Goal: Transaction & Acquisition: Book appointment/travel/reservation

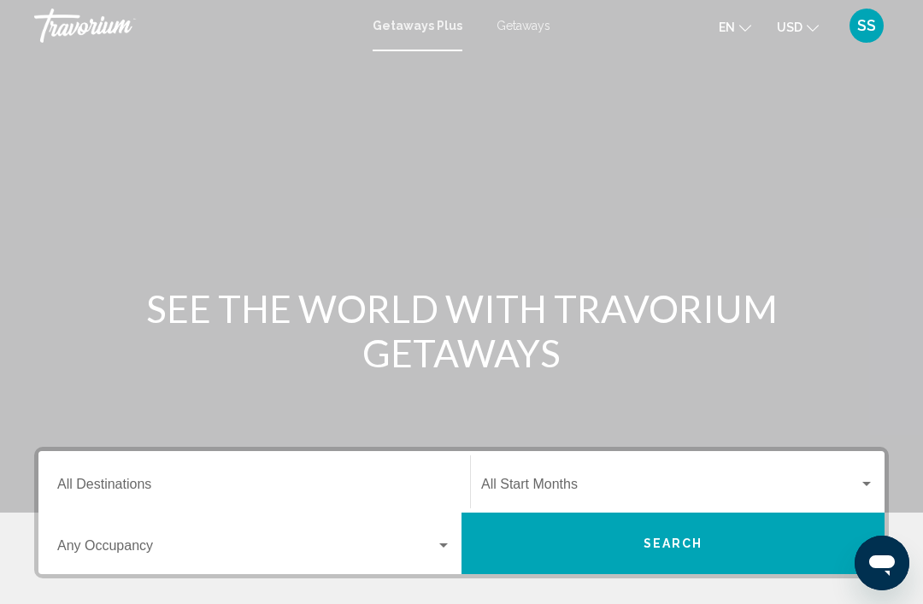
click at [535, 19] on span "Getaways" at bounding box center [524, 26] width 54 height 14
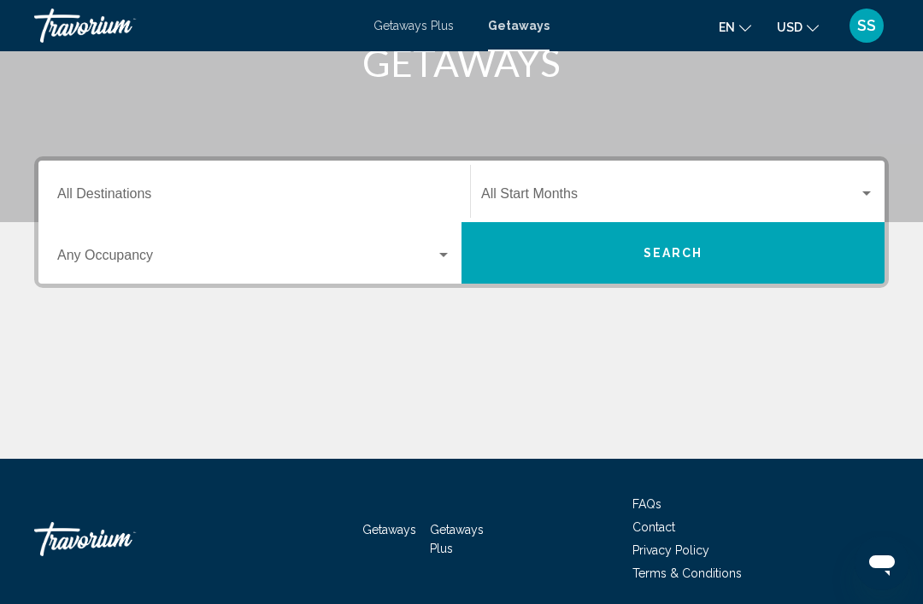
scroll to position [300, 0]
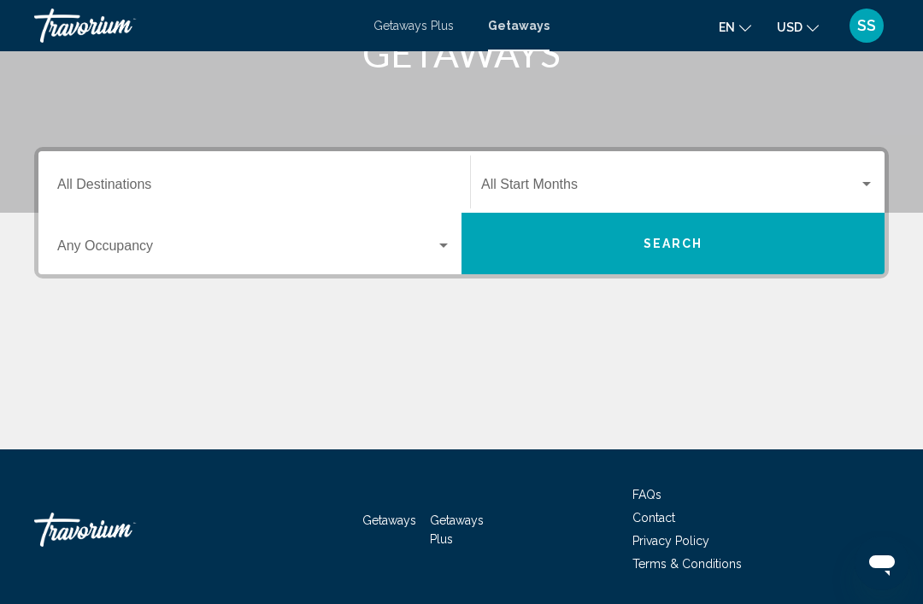
click at [407, 180] on input "Destination All Destinations" at bounding box center [254, 187] width 394 height 15
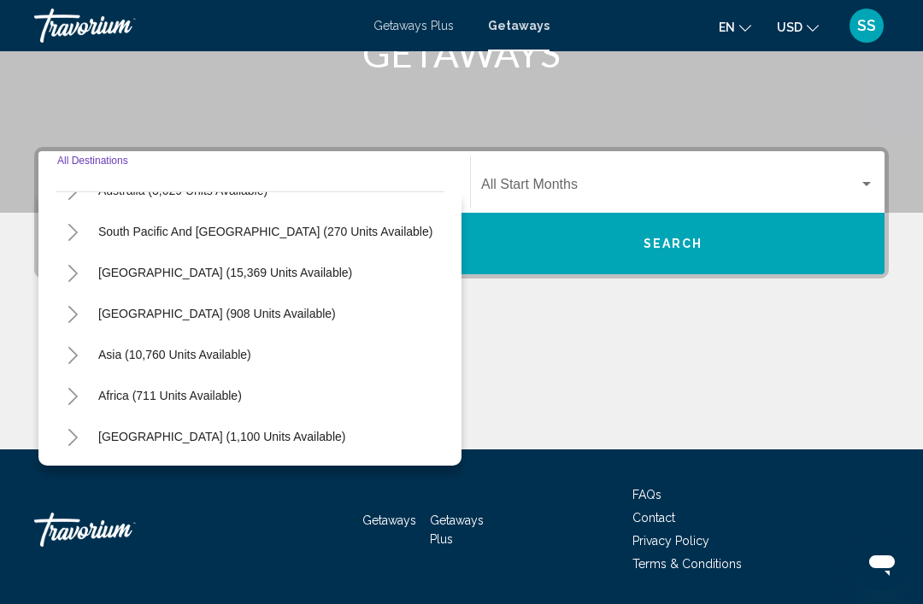
scroll to position [277, 0]
click at [257, 344] on button "Asia (10,760 units available)" at bounding box center [175, 354] width 170 height 39
type input "**********"
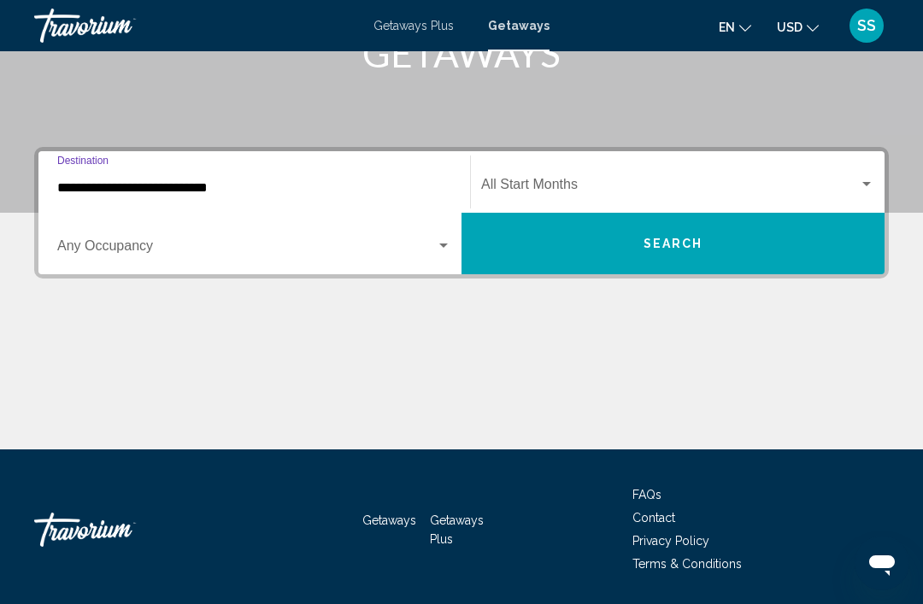
click at [359, 245] on span "Search widget" at bounding box center [246, 249] width 379 height 15
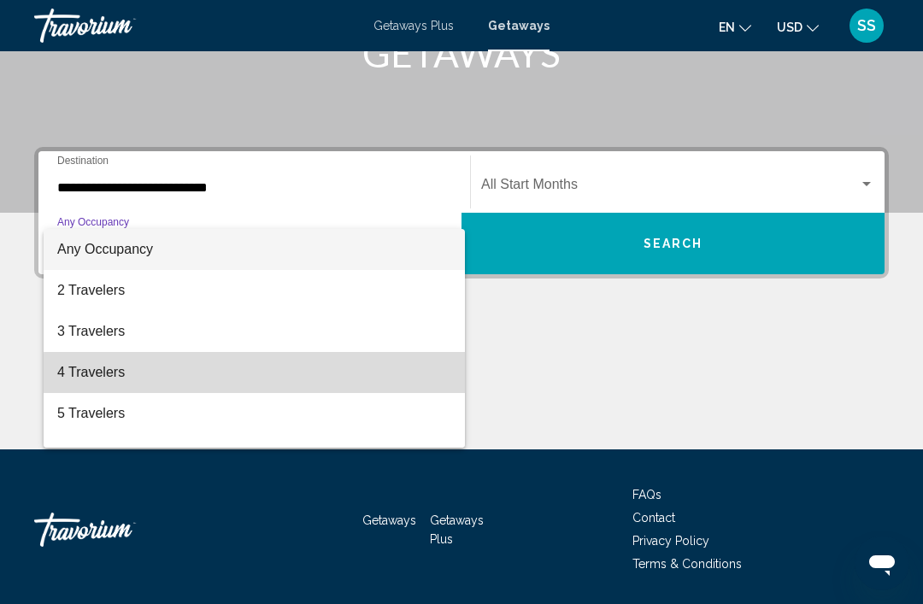
click at [264, 374] on span "4 Travelers" at bounding box center [254, 372] width 394 height 41
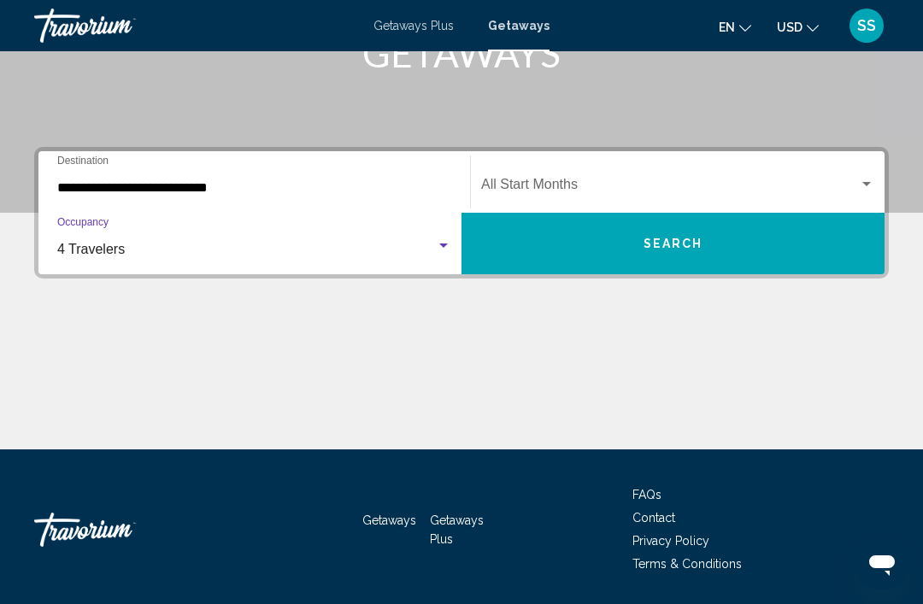
click at [766, 183] on span "Search widget" at bounding box center [670, 187] width 378 height 15
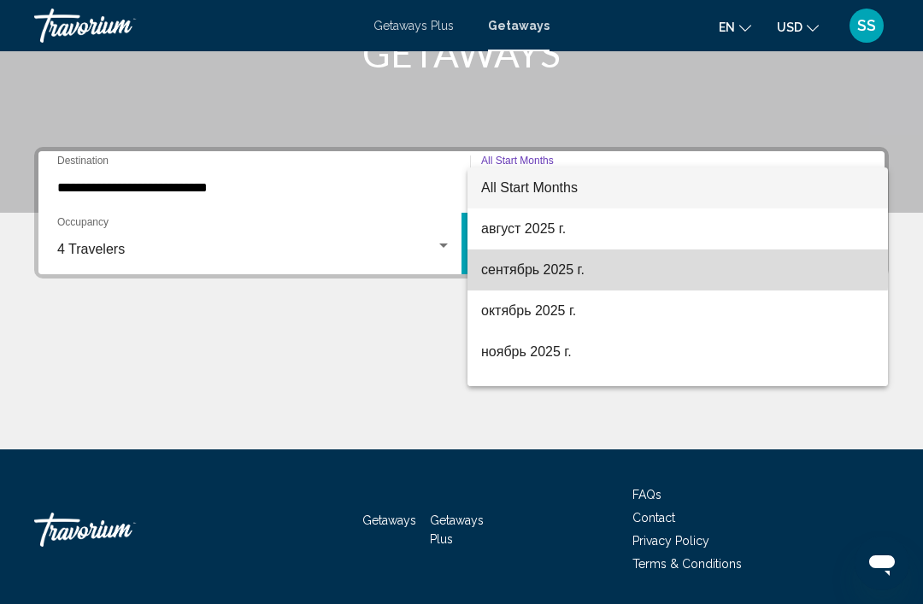
click at [672, 269] on span "сентябрь 2025 г." at bounding box center [677, 270] width 393 height 41
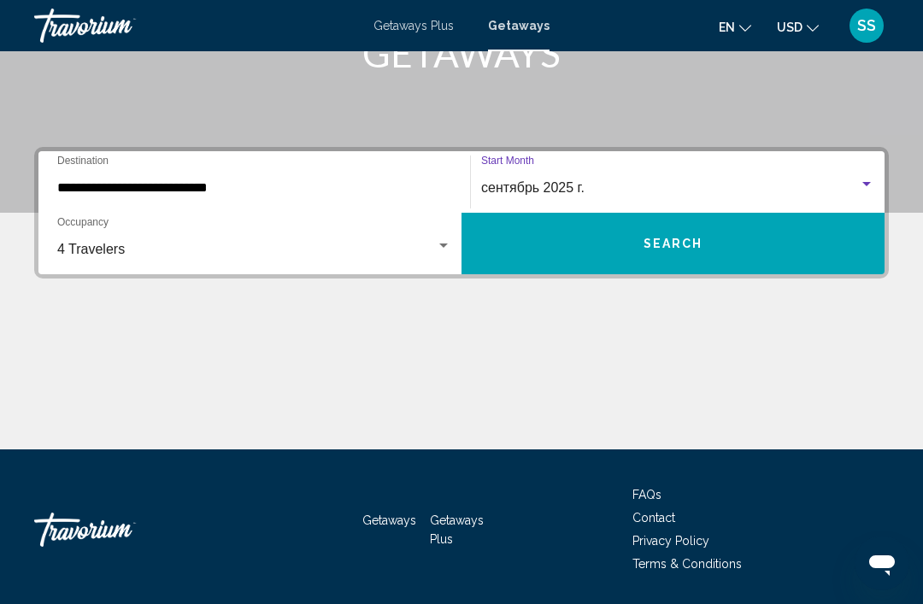
click at [744, 234] on button "Search" at bounding box center [673, 244] width 423 height 62
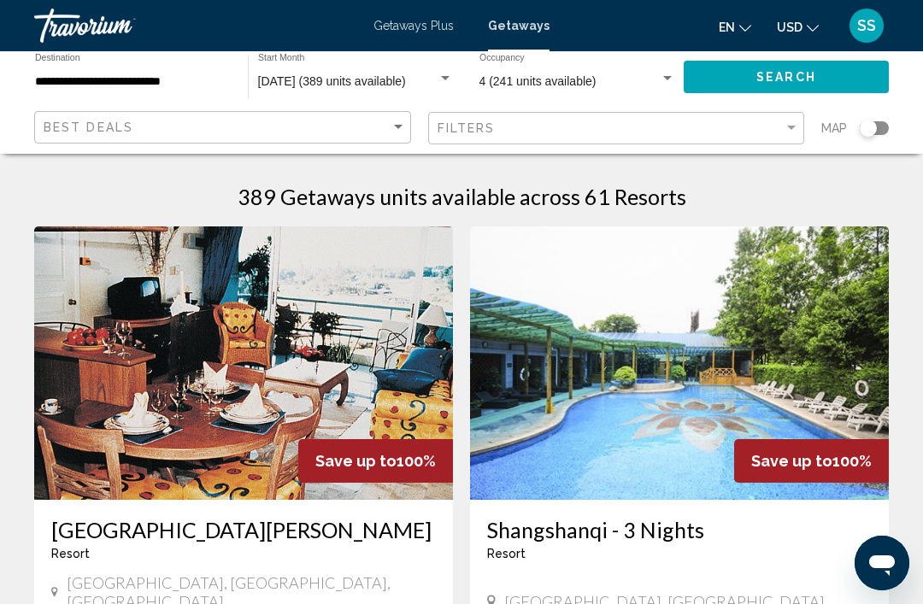
scroll to position [42, 0]
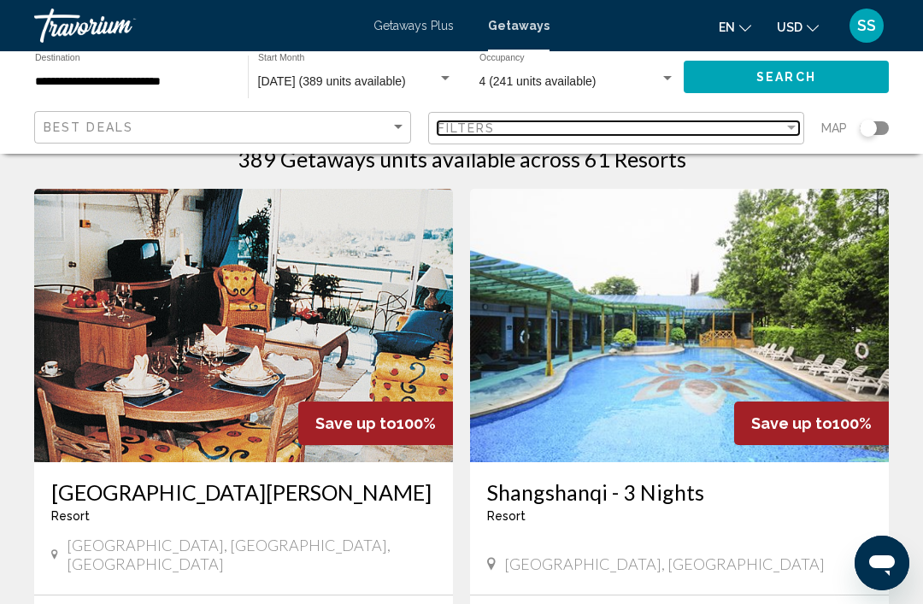
click at [756, 123] on div "Filters" at bounding box center [611, 128] width 347 height 14
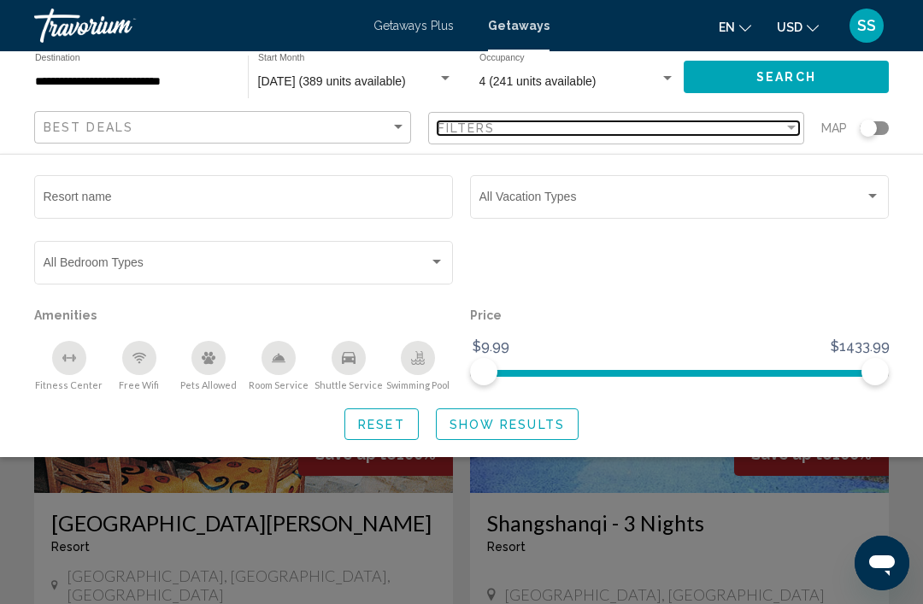
scroll to position [12, 0]
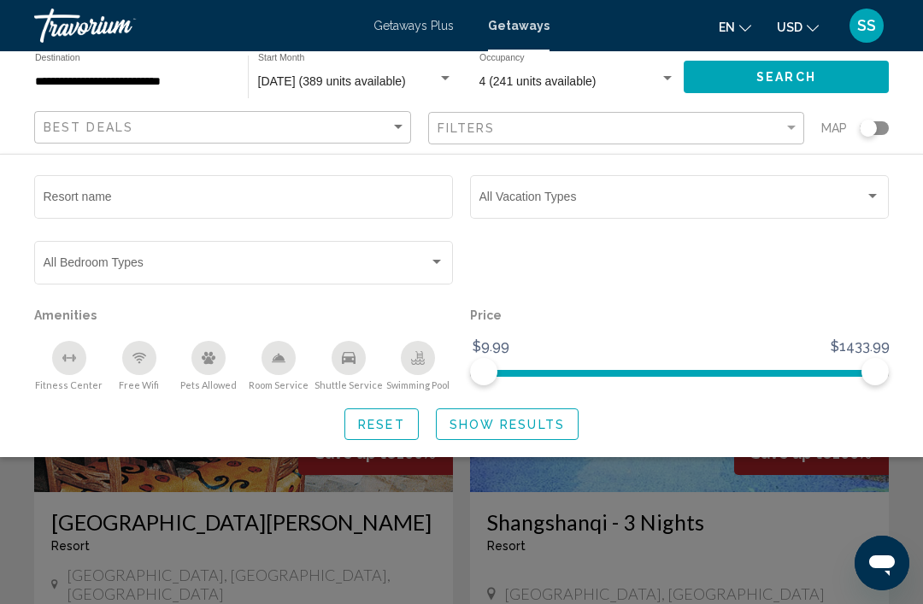
click at [683, 498] on div "Search widget" at bounding box center [461, 430] width 923 height 348
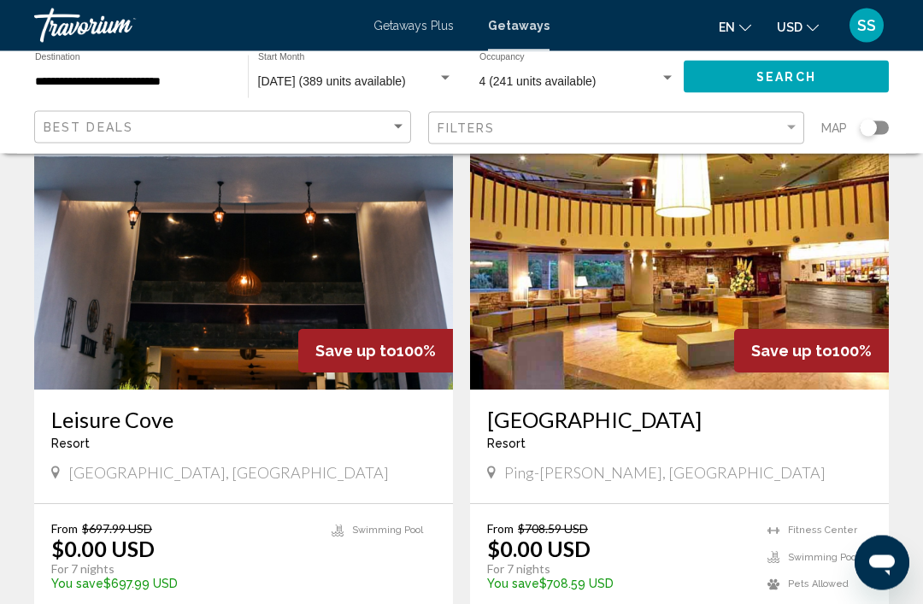
scroll to position [3202, 0]
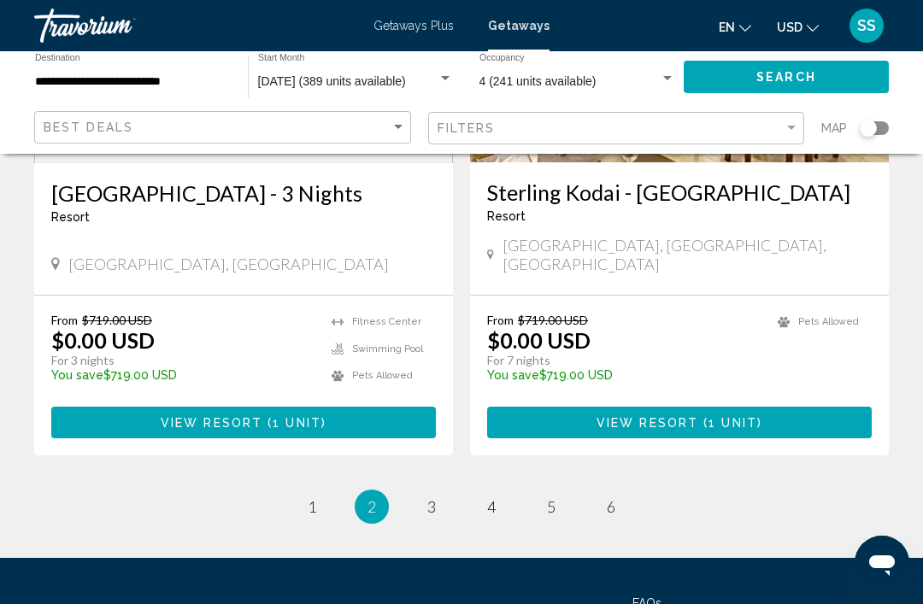
scroll to position [3396, 0]
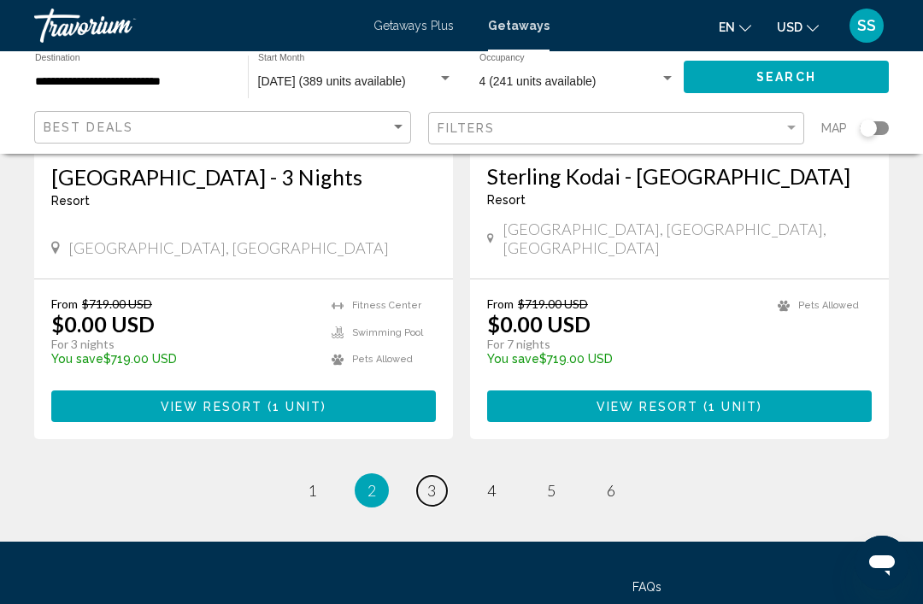
click at [436, 481] on span "3" at bounding box center [431, 490] width 9 height 19
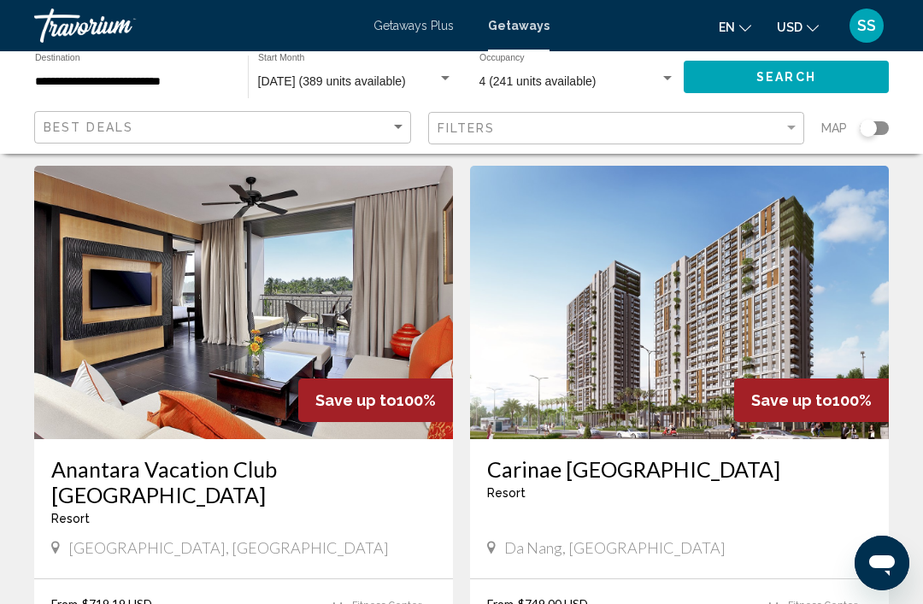
scroll to position [1866, 0]
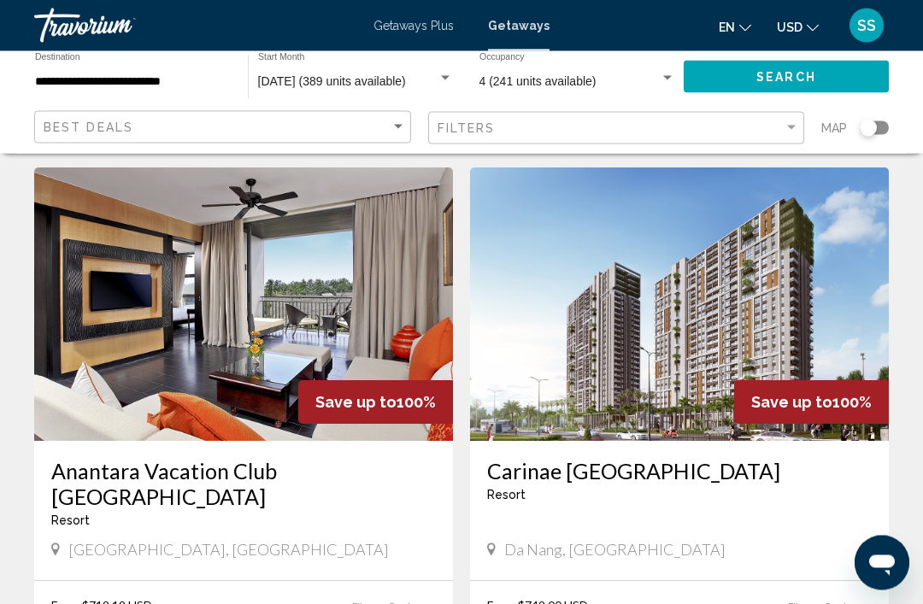
click at [164, 315] on img "Main content" at bounding box center [243, 304] width 419 height 273
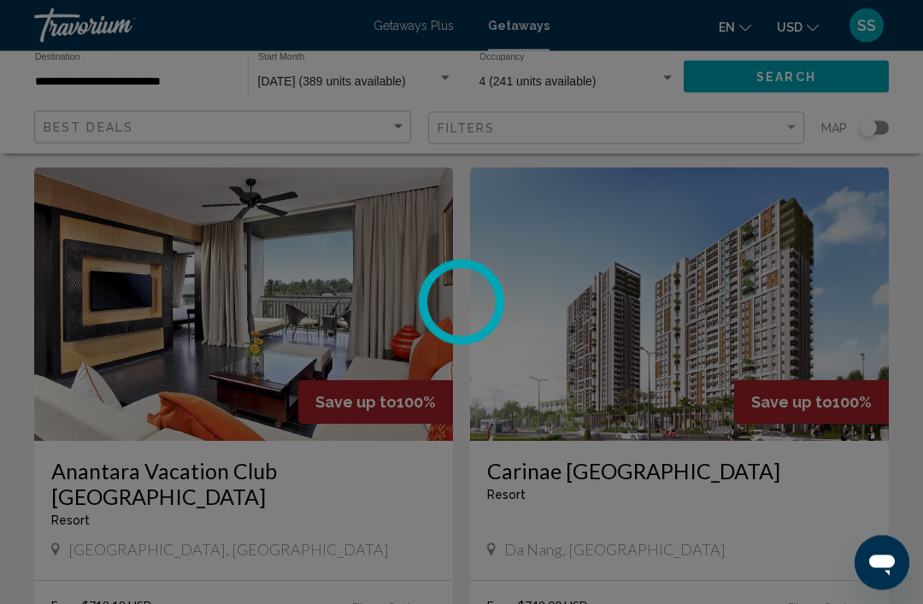
scroll to position [1867, 0]
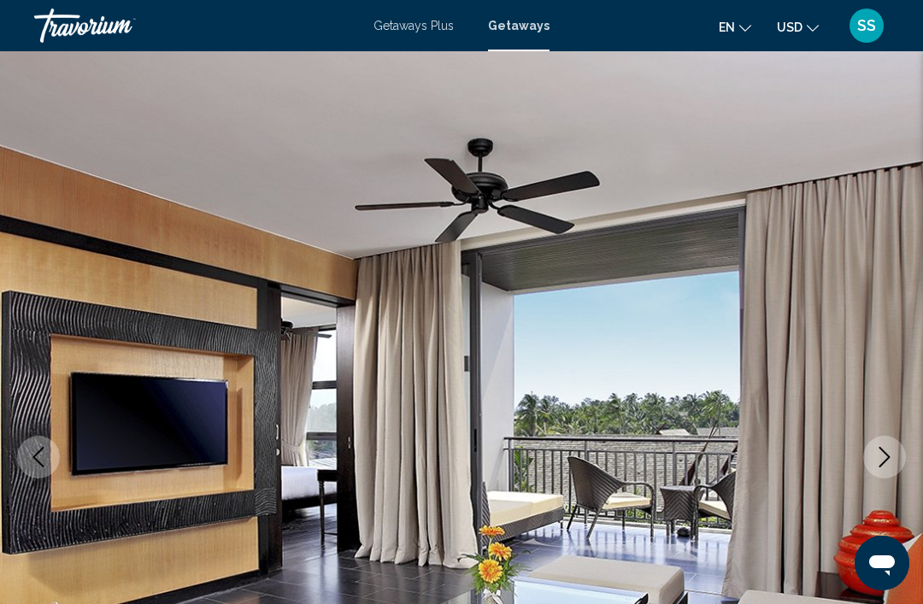
click at [888, 461] on icon "Next image" at bounding box center [884, 457] width 21 height 21
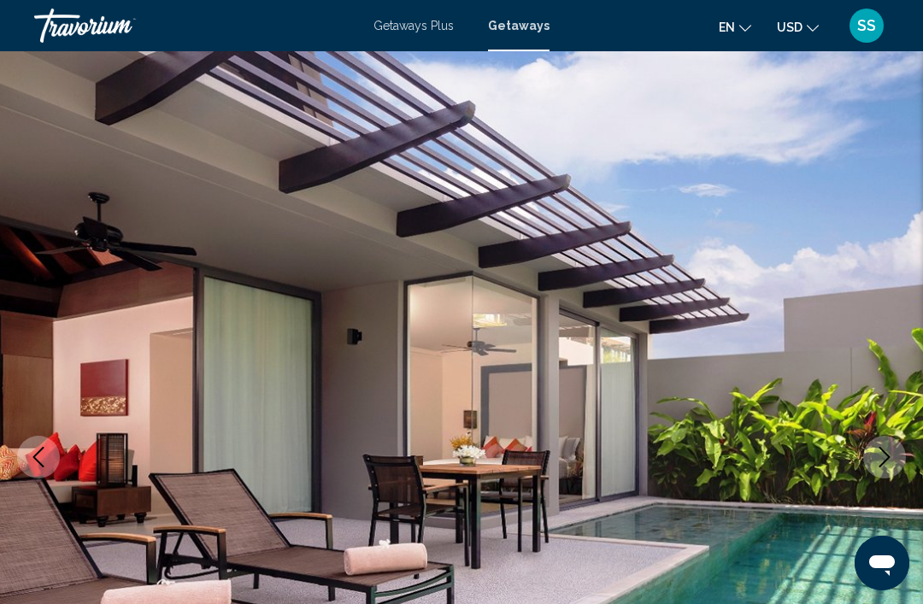
click at [883, 457] on icon "Next image" at bounding box center [884, 457] width 21 height 21
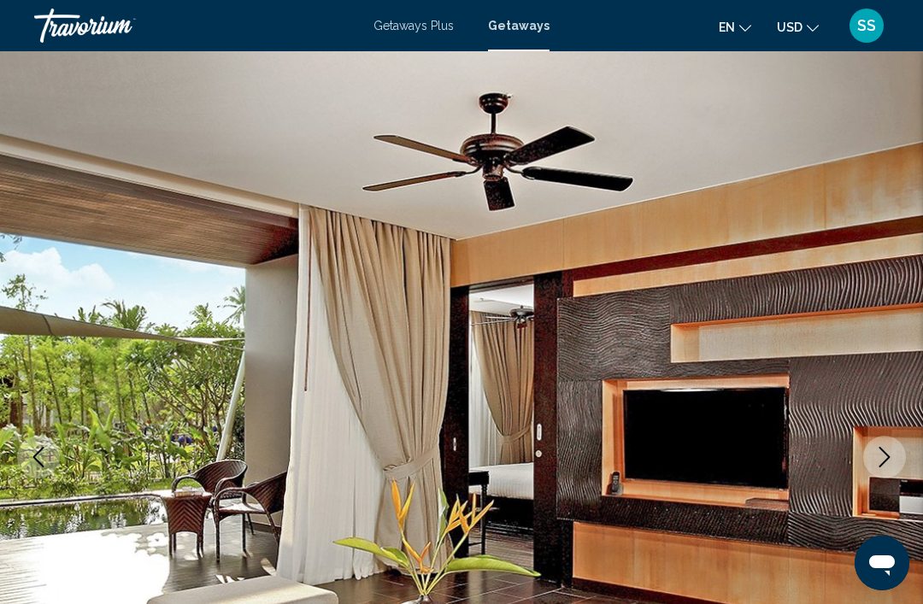
click at [884, 456] on icon "Next image" at bounding box center [884, 457] width 21 height 21
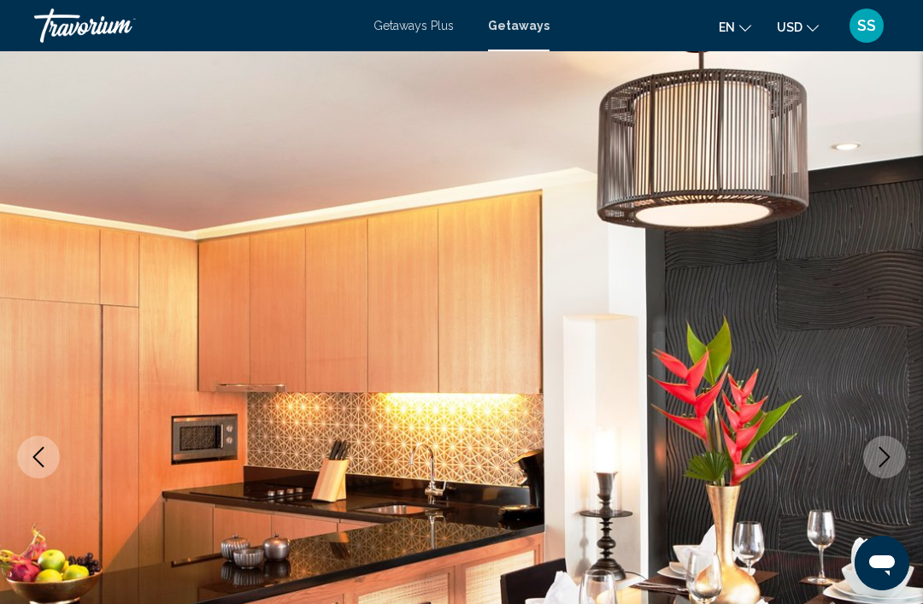
click at [891, 452] on icon "Next image" at bounding box center [884, 457] width 21 height 21
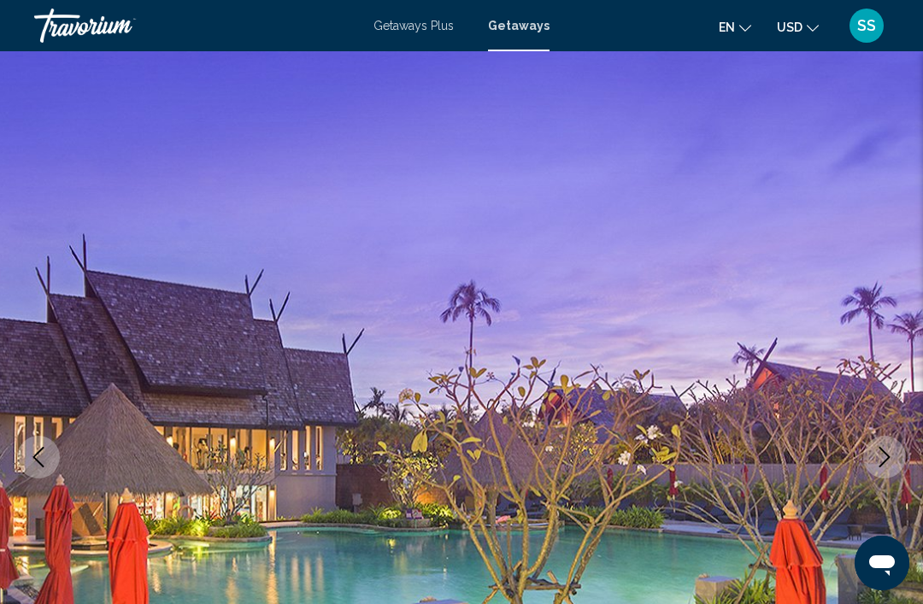
click at [886, 457] on icon "Next image" at bounding box center [884, 457] width 21 height 21
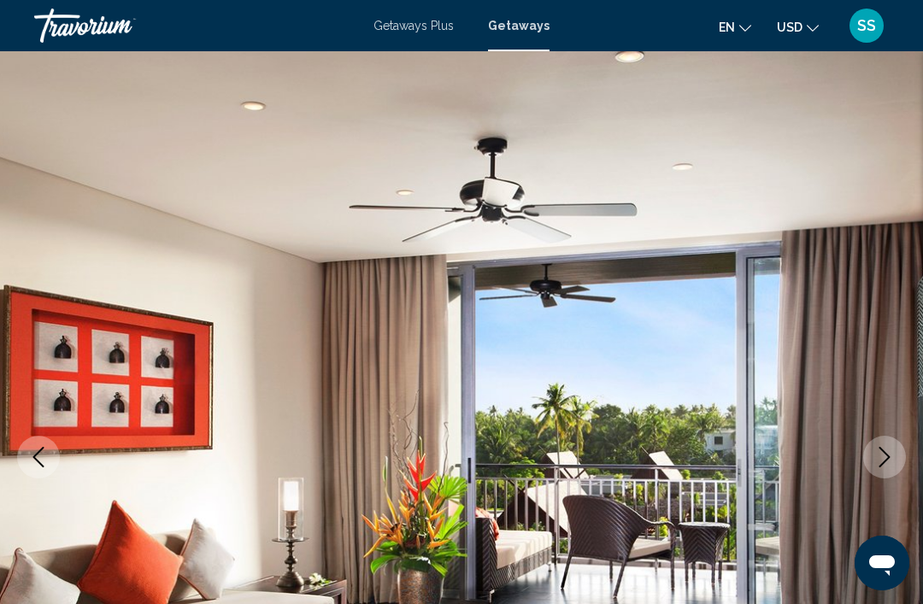
click at [893, 459] on icon "Next image" at bounding box center [884, 457] width 21 height 21
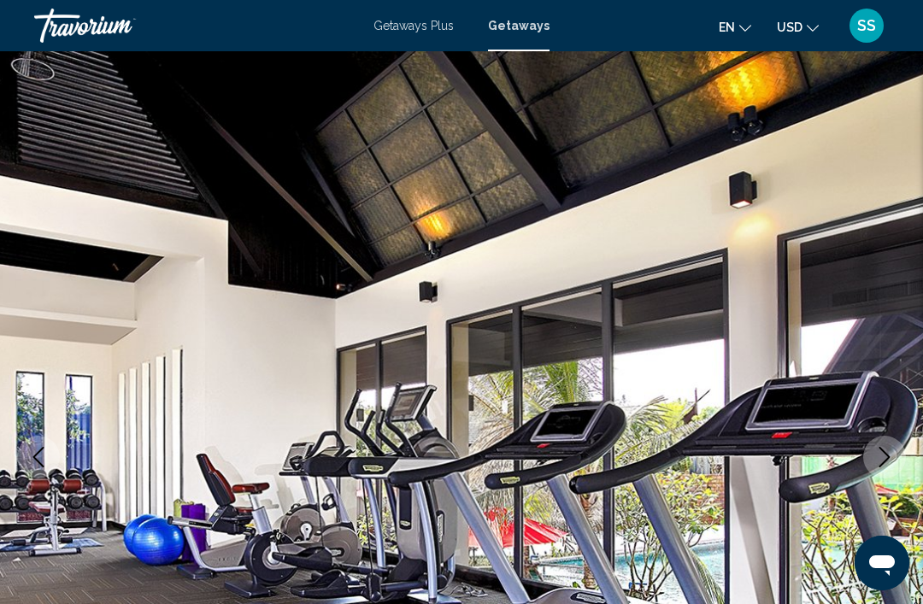
click at [887, 453] on icon "Next image" at bounding box center [884, 457] width 21 height 21
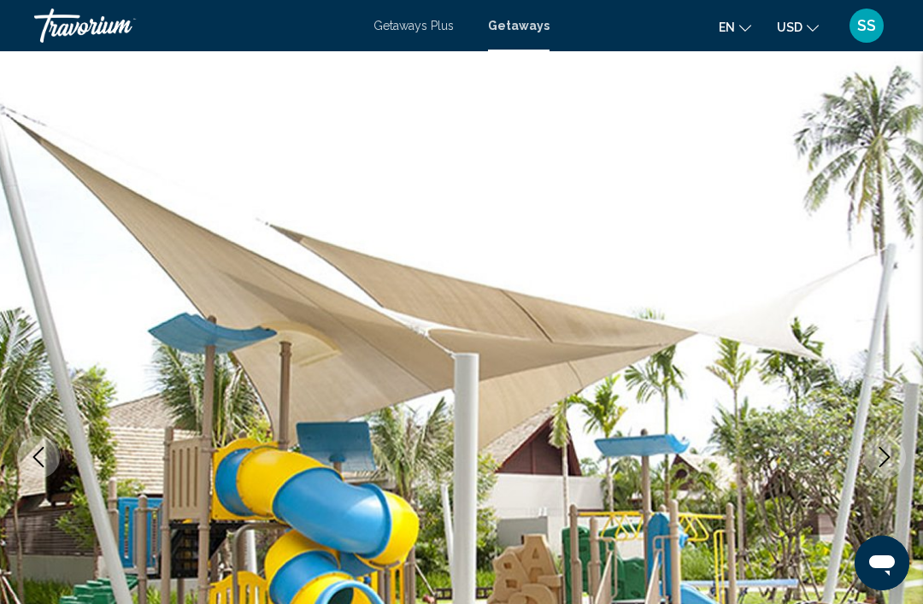
click at [753, 510] on img "Main content" at bounding box center [461, 457] width 923 height 812
click at [163, 413] on img "Main content" at bounding box center [461, 457] width 923 height 812
click at [896, 391] on img "Main content" at bounding box center [461, 457] width 923 height 812
click at [891, 457] on icon "Next image" at bounding box center [884, 457] width 21 height 21
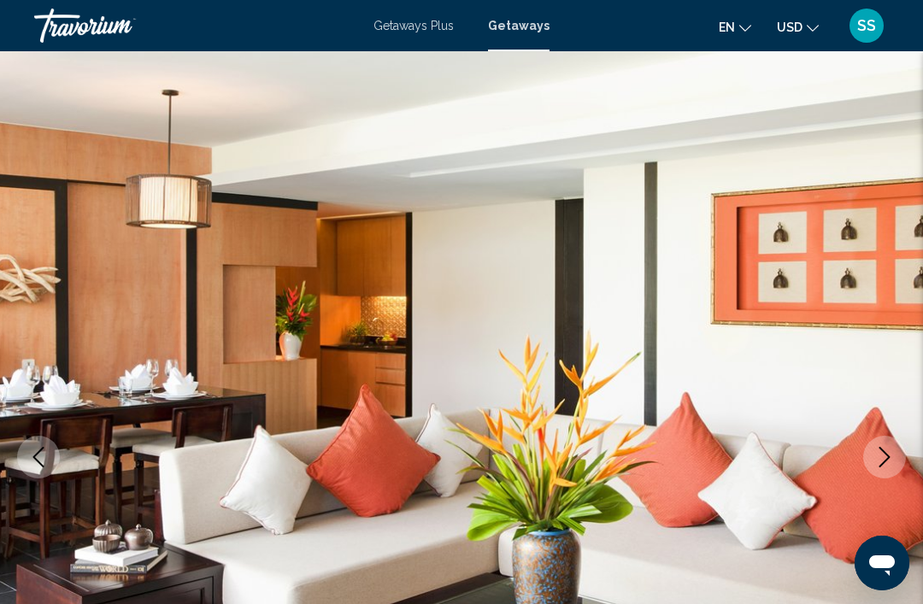
click at [887, 452] on icon "Next image" at bounding box center [884, 457] width 21 height 21
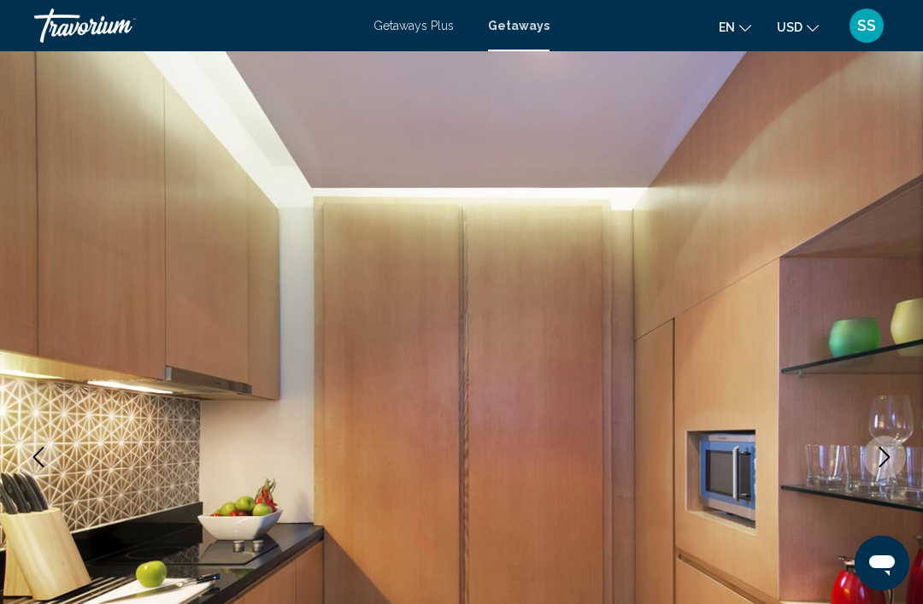
click at [885, 453] on icon "Next image" at bounding box center [884, 457] width 11 height 21
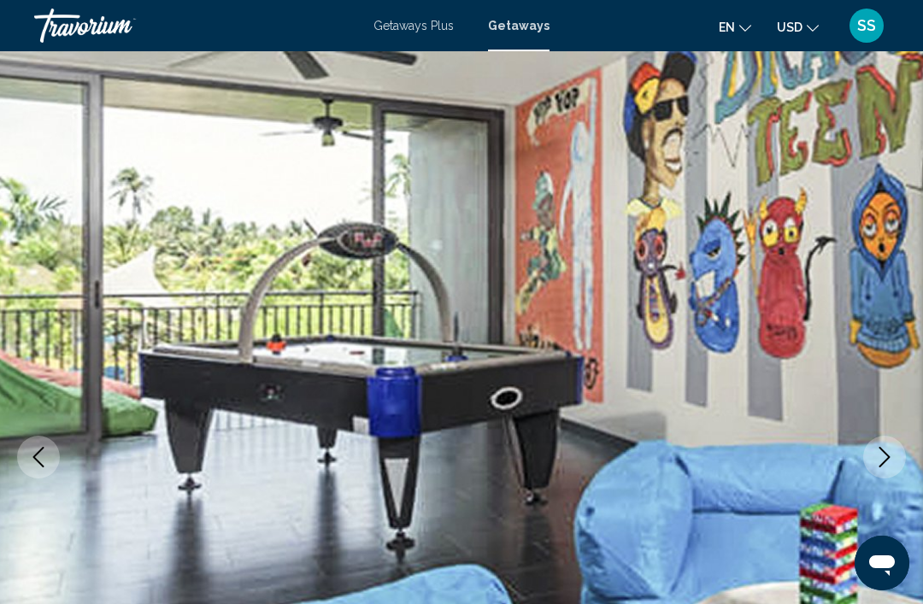
click at [890, 444] on button "Next image" at bounding box center [884, 457] width 43 height 43
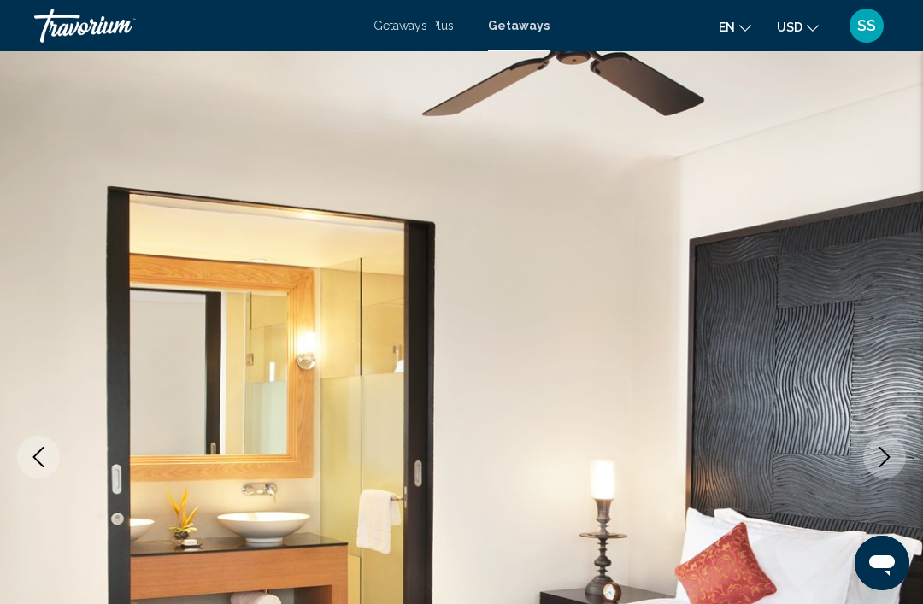
click at [876, 447] on icon "Next image" at bounding box center [884, 457] width 21 height 21
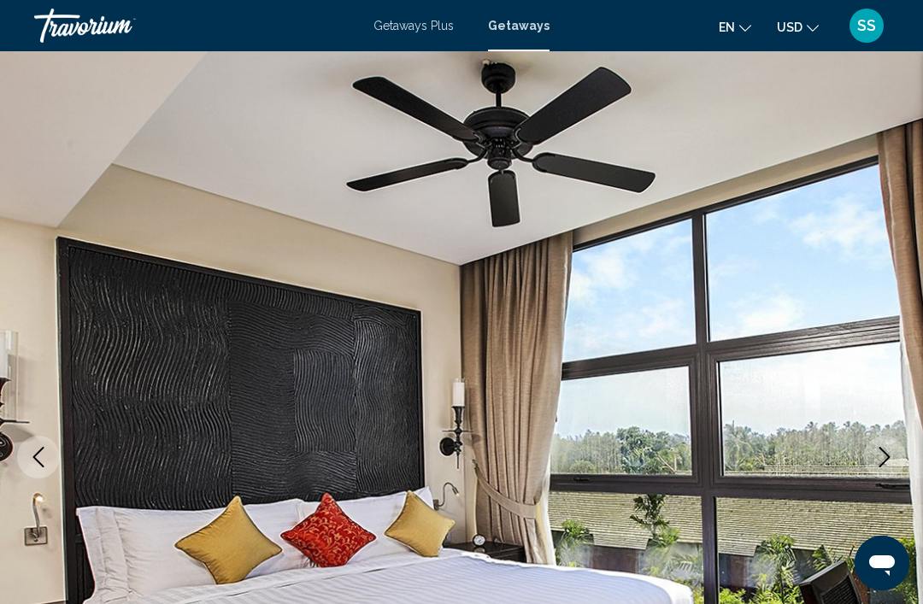
click at [885, 444] on button "Next image" at bounding box center [884, 457] width 43 height 43
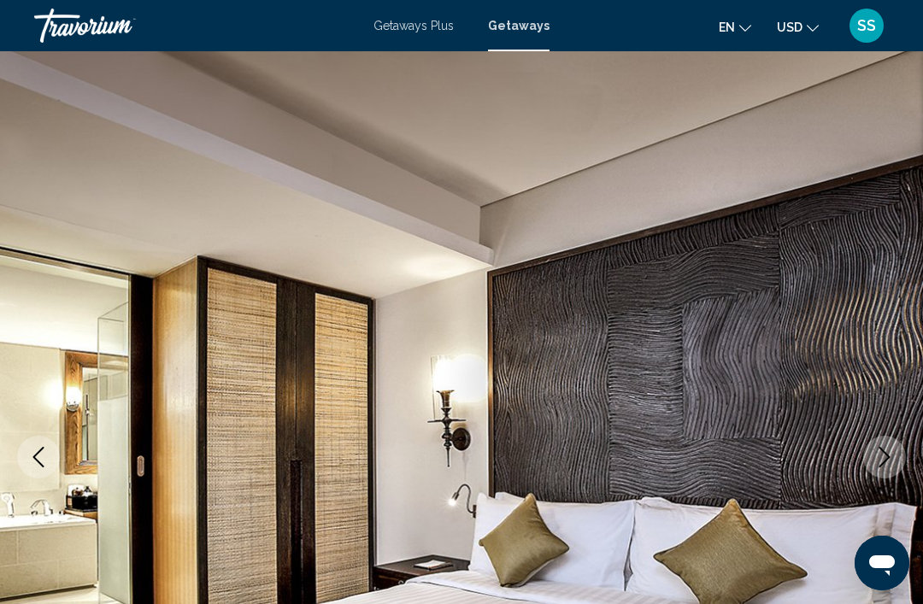
click at [896, 439] on button "Next image" at bounding box center [884, 457] width 43 height 43
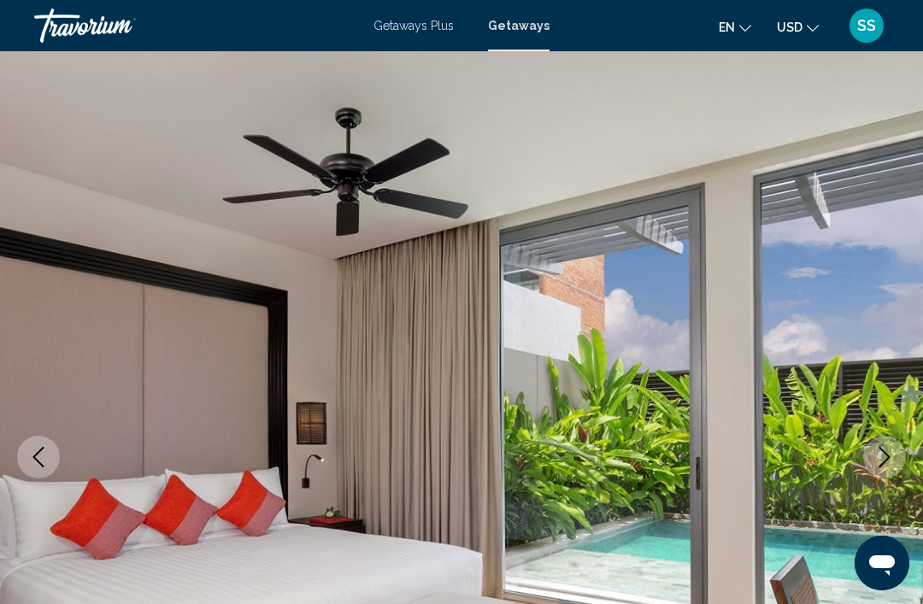
click at [885, 450] on icon "Next image" at bounding box center [884, 457] width 21 height 21
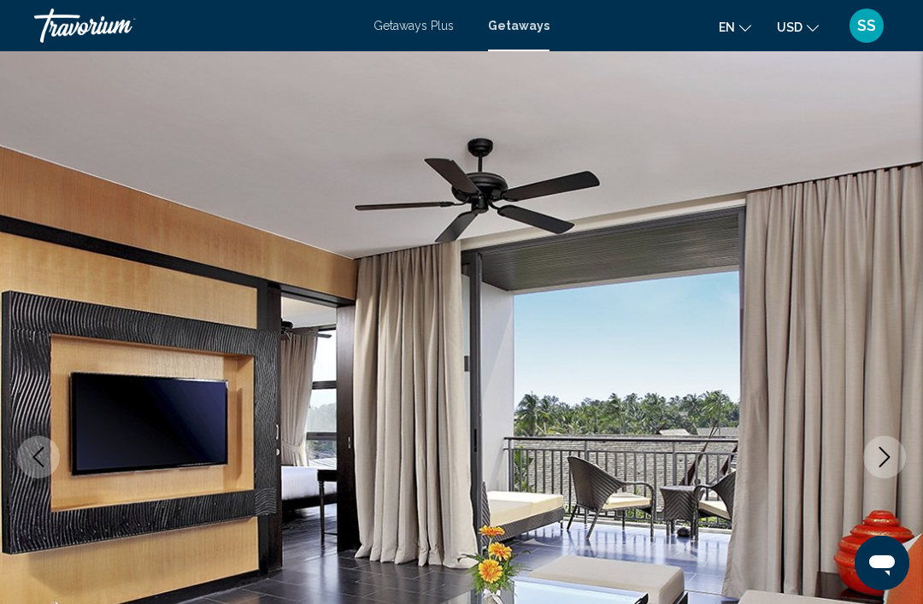
click at [108, 296] on img "Main content" at bounding box center [461, 457] width 923 height 812
click at [816, 422] on img "Main content" at bounding box center [461, 457] width 923 height 812
click at [854, 384] on img "Main content" at bounding box center [461, 457] width 923 height 812
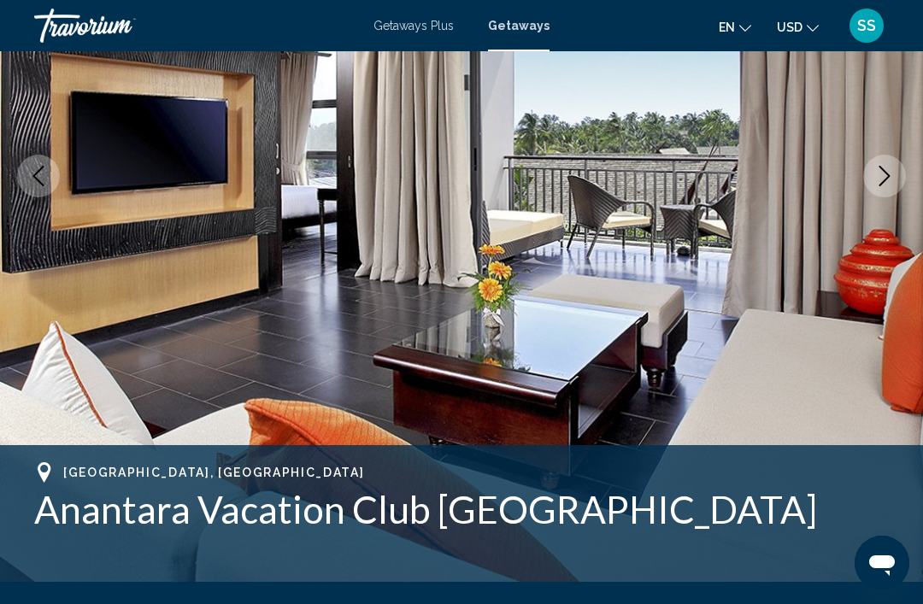
scroll to position [279, 0]
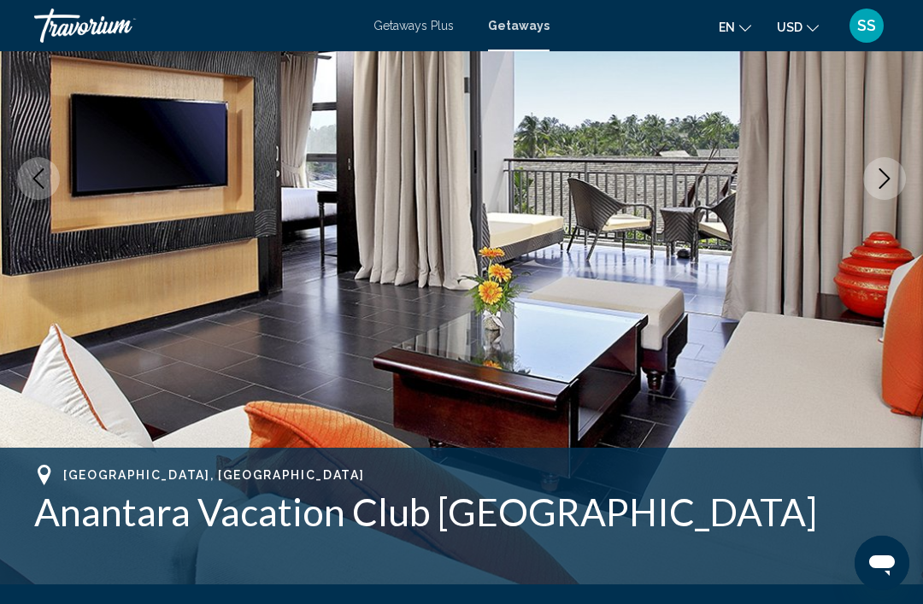
click at [877, 179] on icon "Next image" at bounding box center [884, 178] width 21 height 21
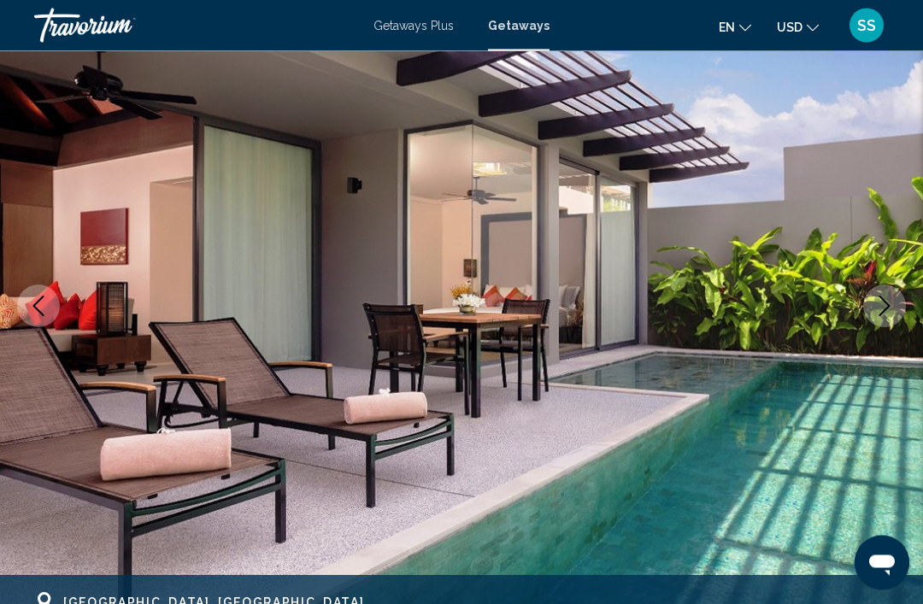
scroll to position [151, 0]
click at [884, 309] on icon "Next image" at bounding box center [884, 306] width 21 height 21
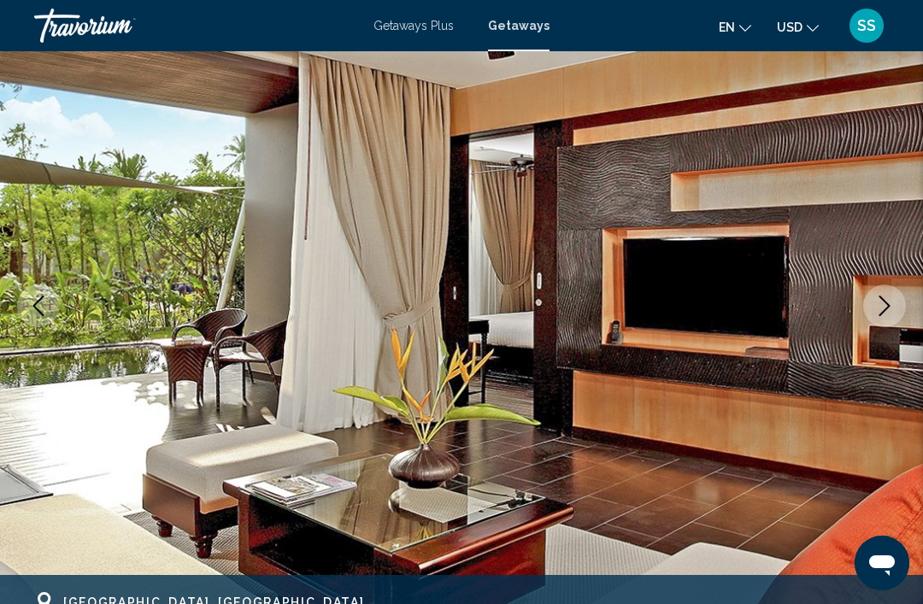
click at [878, 314] on icon "Next image" at bounding box center [884, 306] width 21 height 21
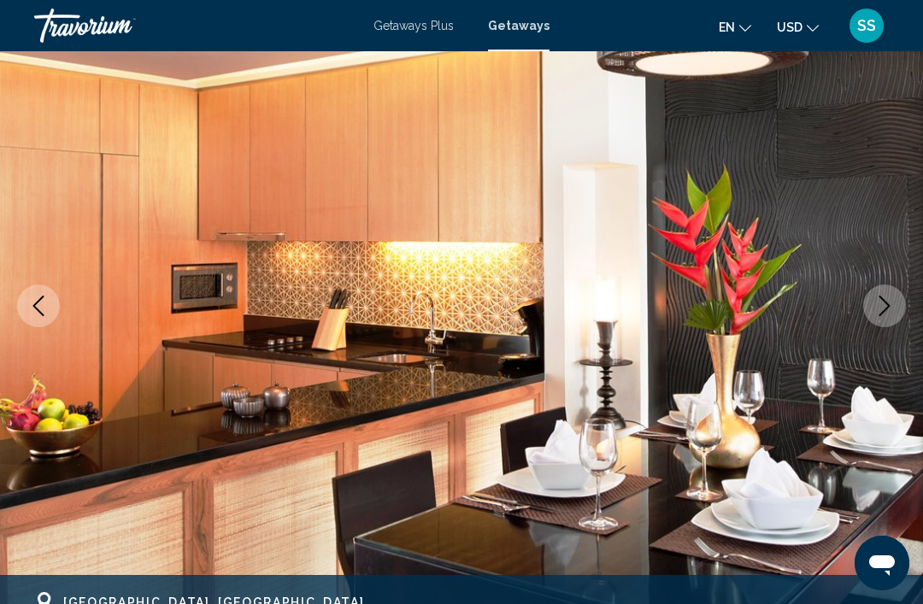
click at [887, 305] on icon "Next image" at bounding box center [884, 306] width 21 height 21
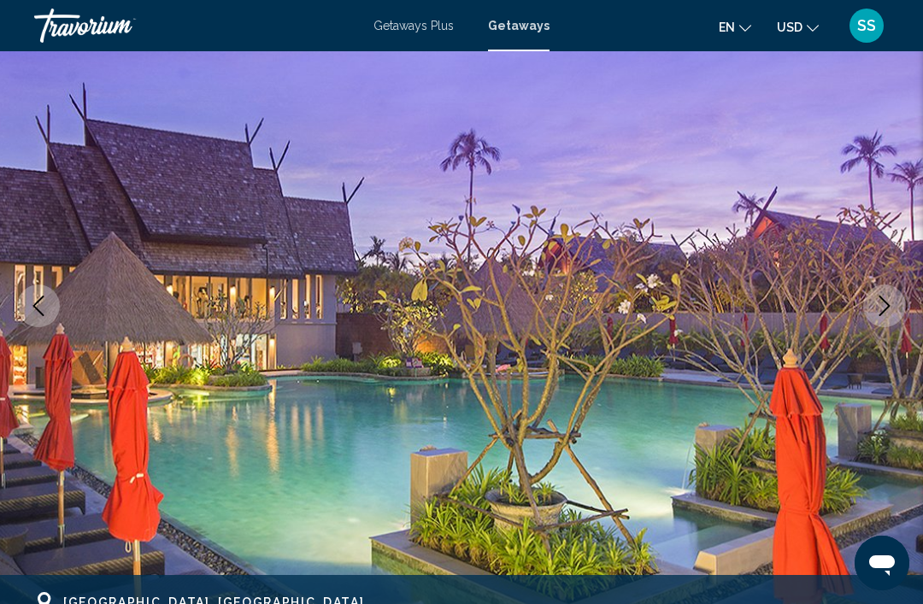
click at [874, 303] on icon "Next image" at bounding box center [884, 306] width 21 height 21
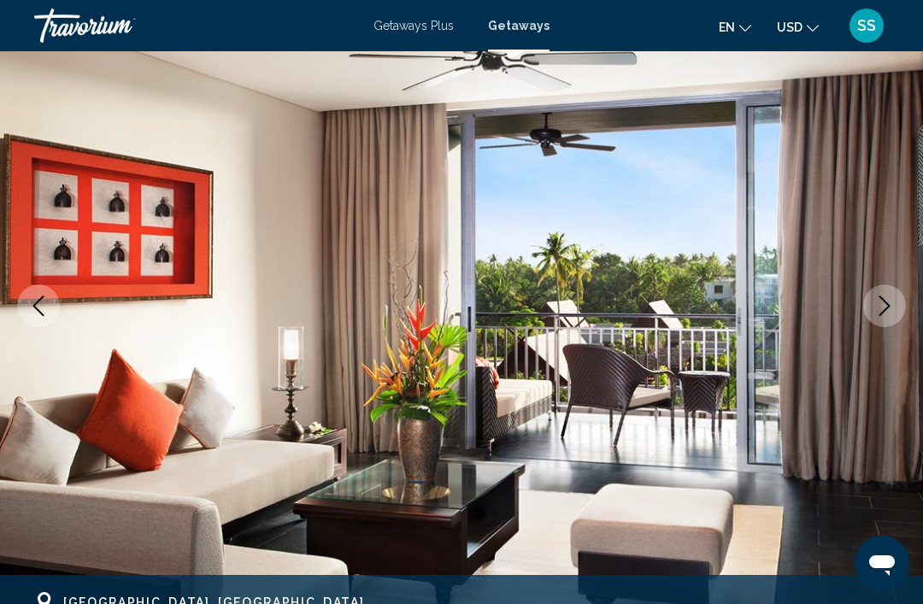
click at [879, 314] on icon "Next image" at bounding box center [884, 306] width 21 height 21
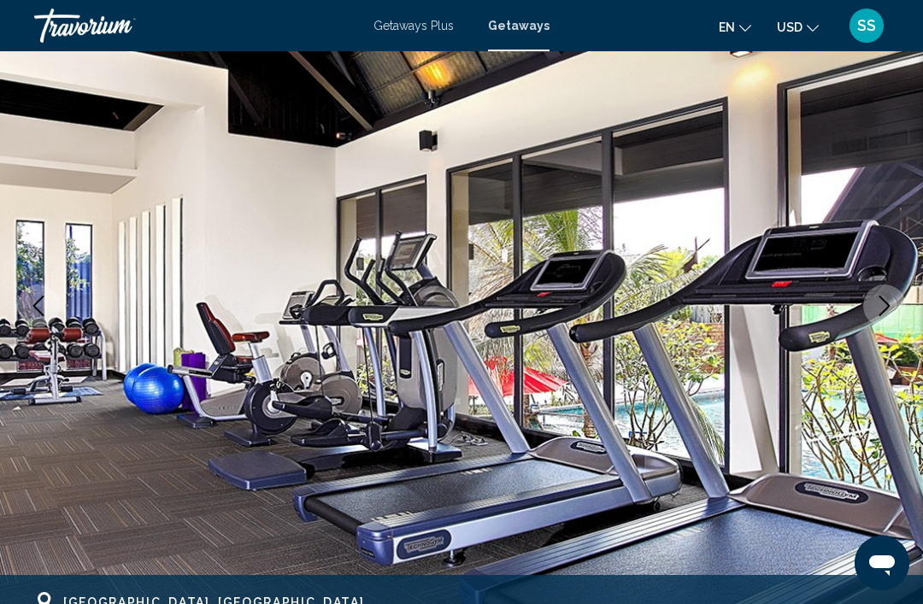
click at [874, 303] on icon "Next image" at bounding box center [884, 306] width 21 height 21
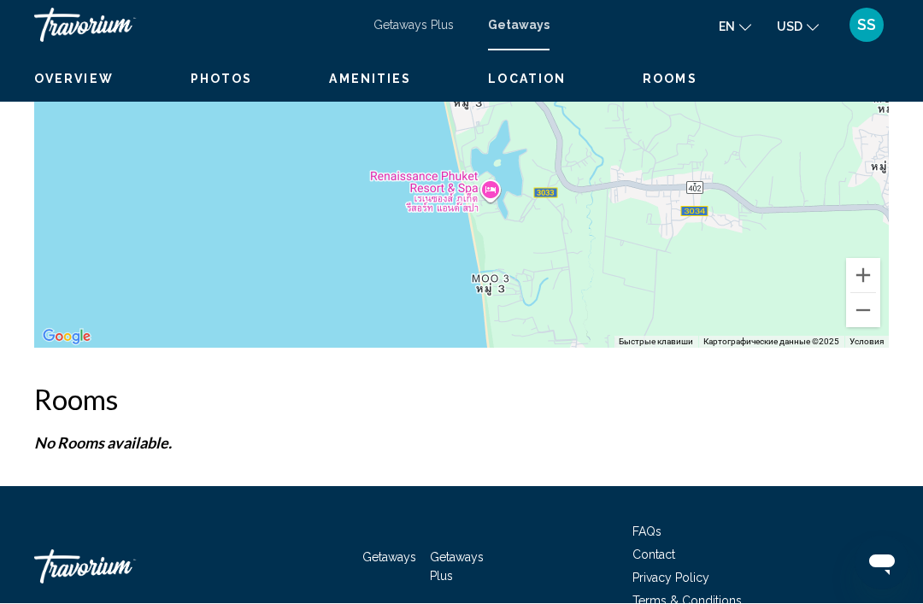
scroll to position [2469, 0]
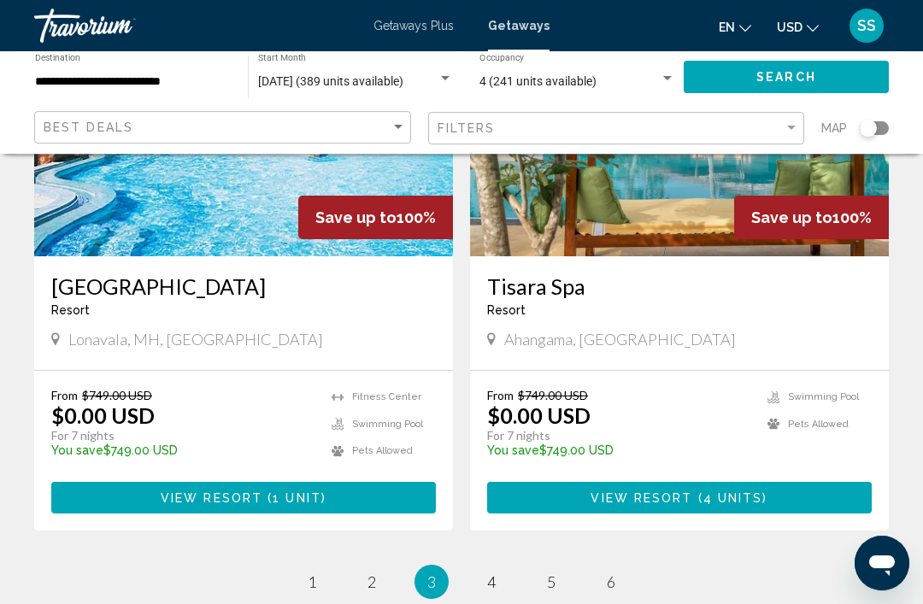
scroll to position [3237, 0]
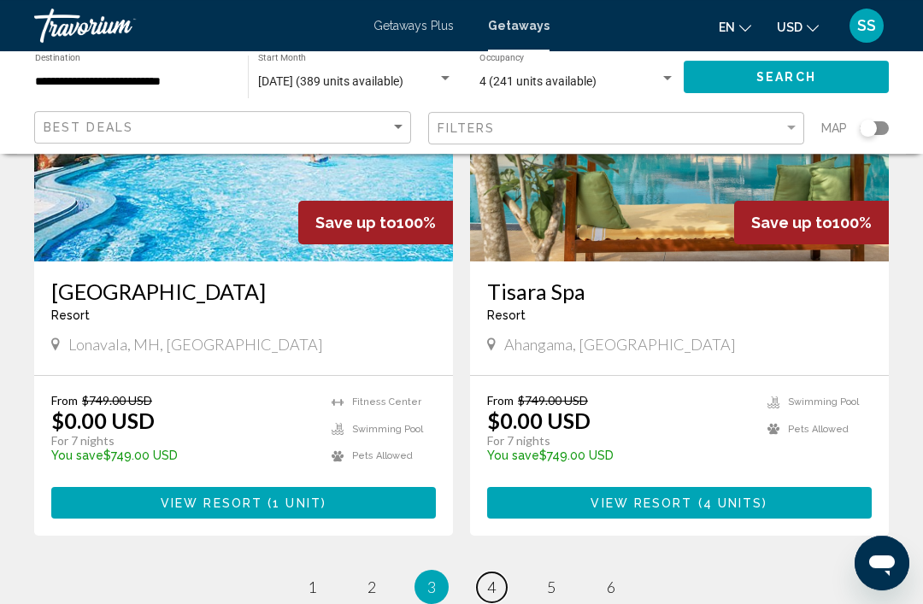
click at [503, 573] on link "page 4" at bounding box center [492, 588] width 30 height 30
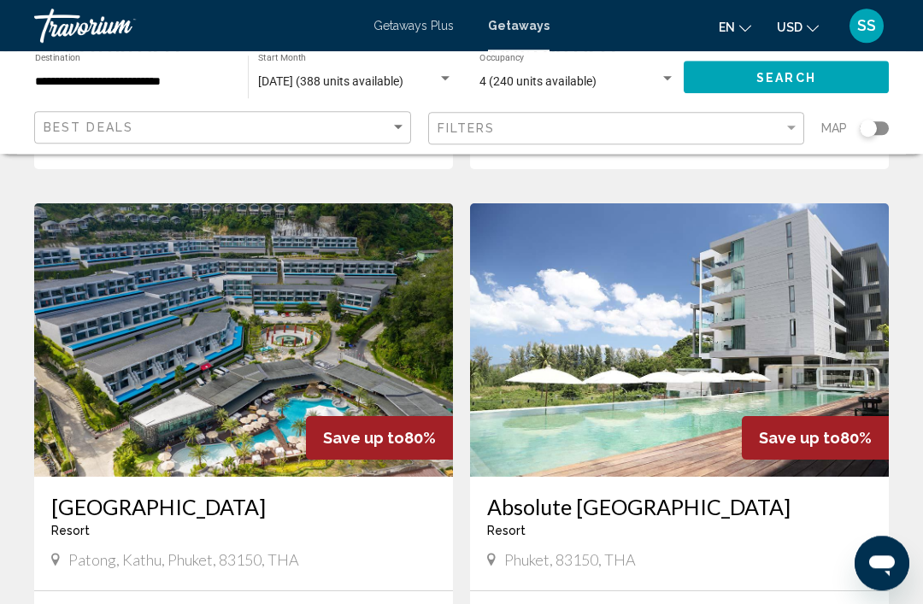
scroll to position [1936, 0]
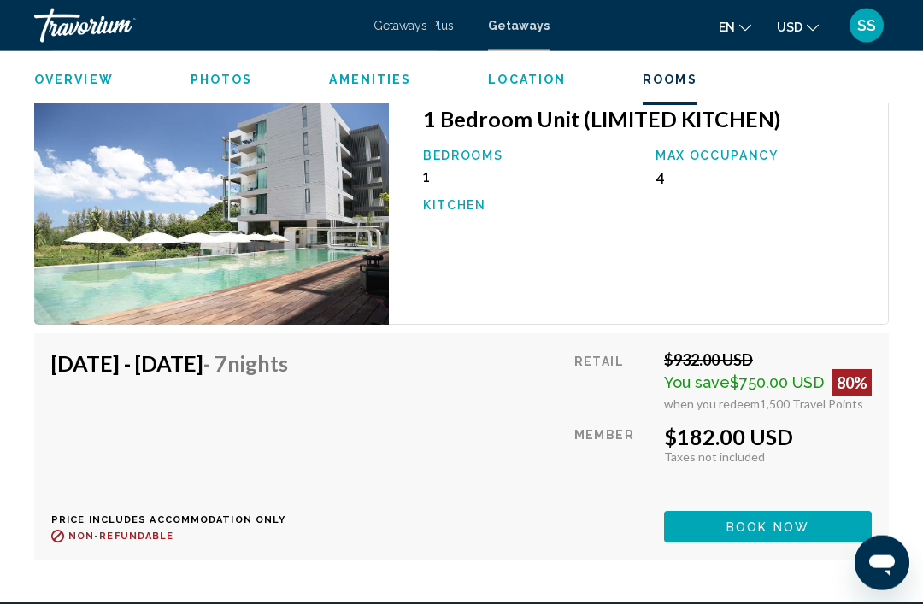
scroll to position [3262, 0]
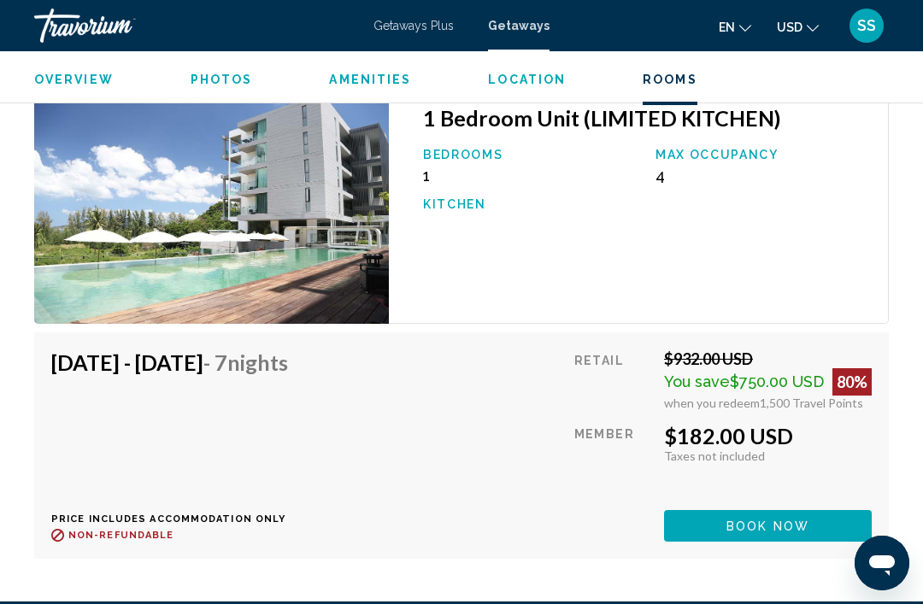
click at [782, 510] on button "Book now" at bounding box center [768, 526] width 208 height 32
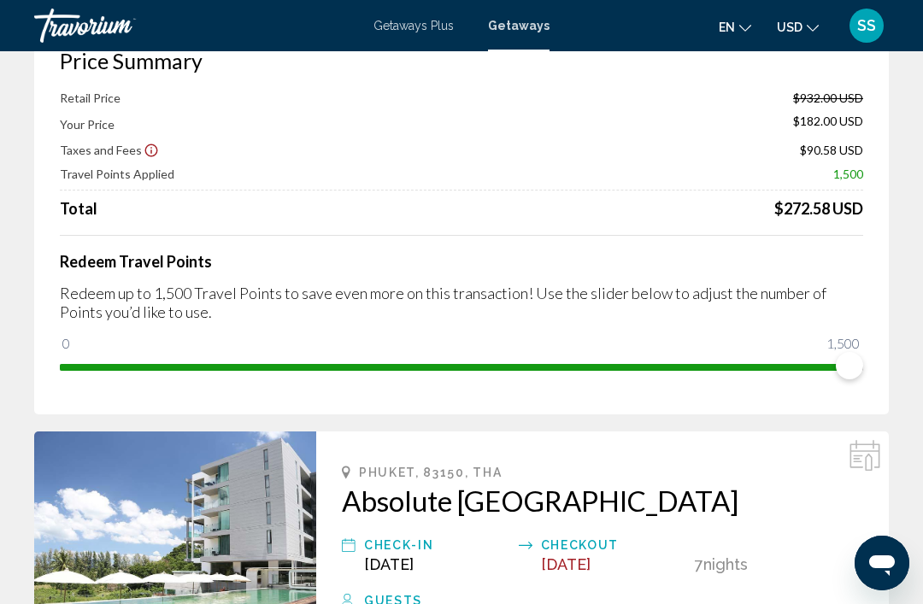
scroll to position [114, 0]
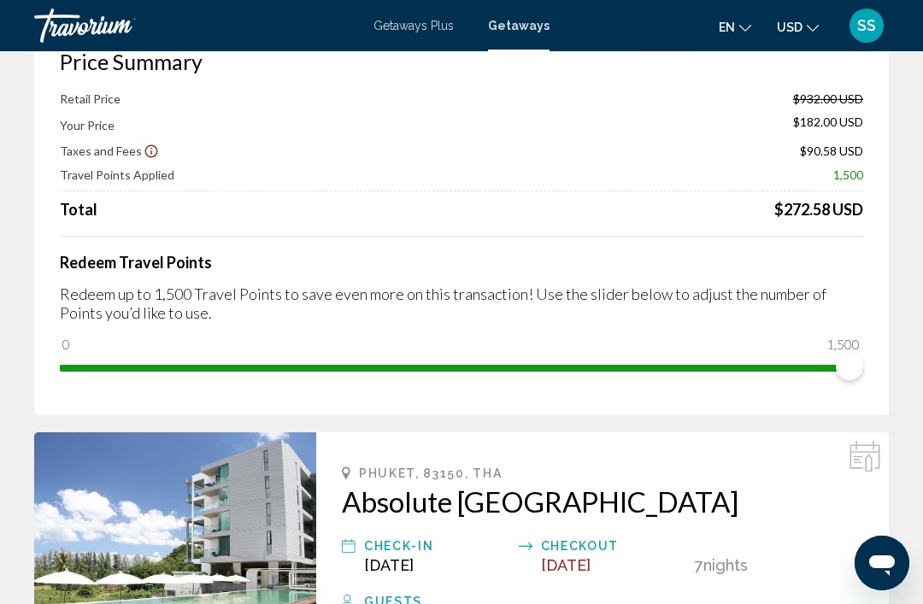
click at [820, 255] on h4 "Redeem Travel Points" at bounding box center [461, 262] width 803 height 19
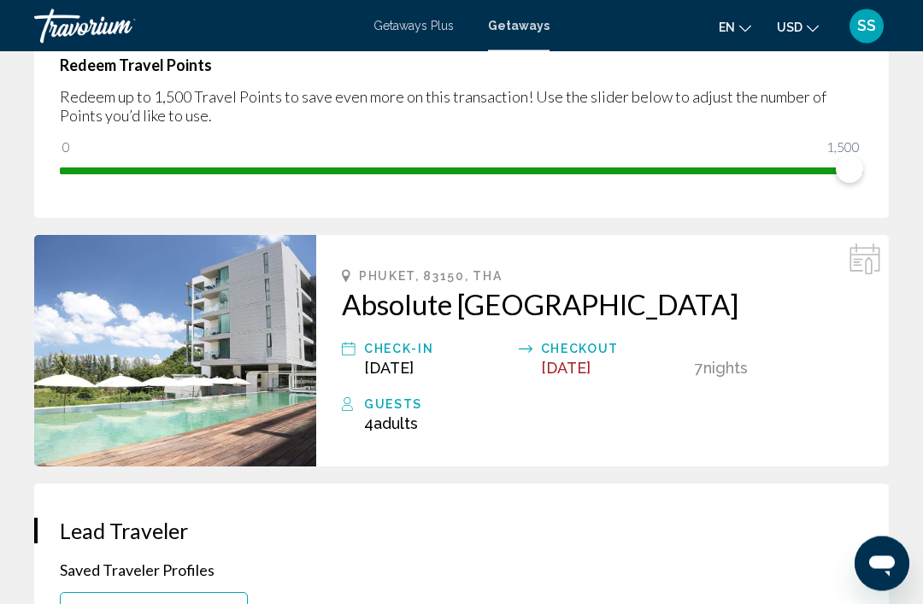
scroll to position [0, 0]
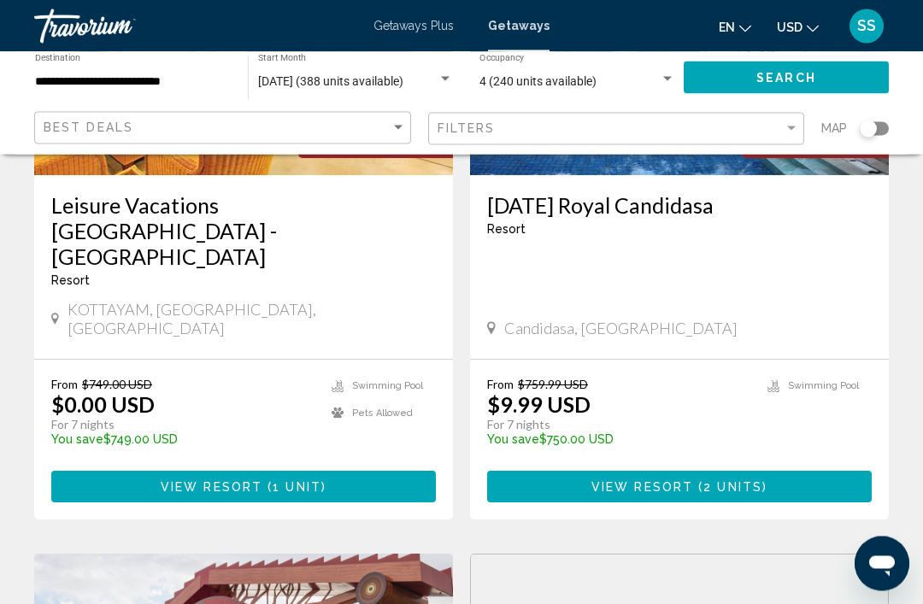
scroll to position [329, 0]
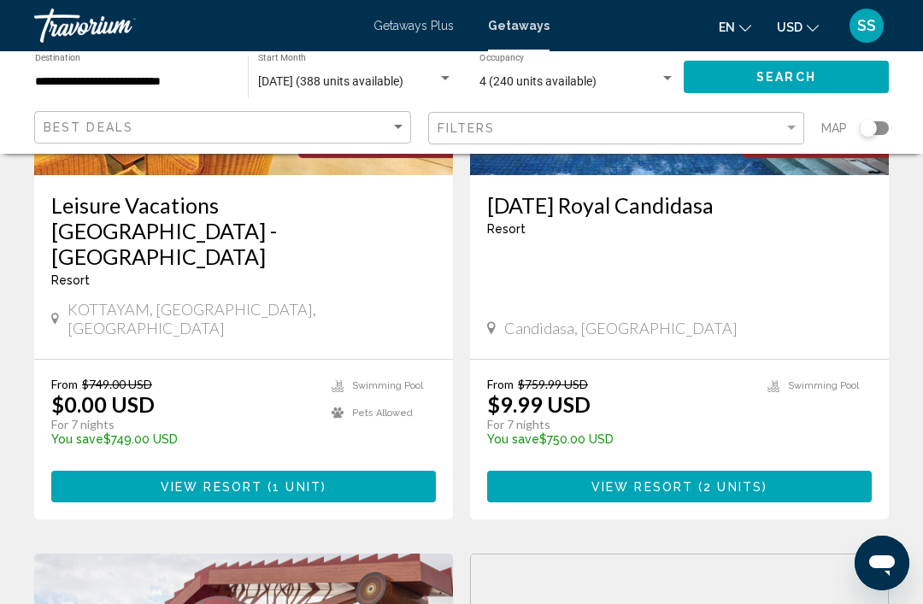
click at [329, 76] on span "[DATE] (388 units available)" at bounding box center [330, 81] width 145 height 14
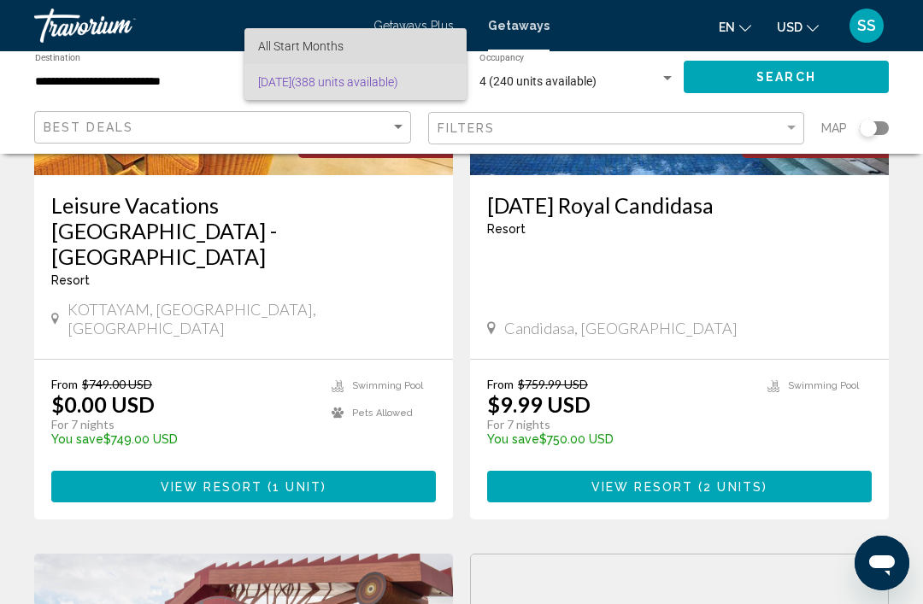
click at [356, 43] on span "All Start Months" at bounding box center [355, 46] width 195 height 36
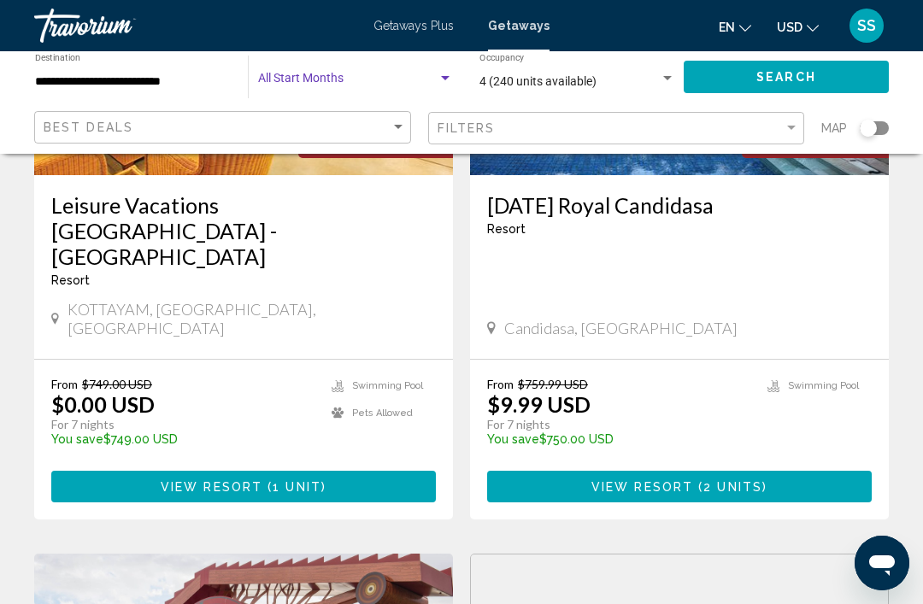
click at [356, 69] on div "Start Month All Start Months" at bounding box center [355, 77] width 195 height 47
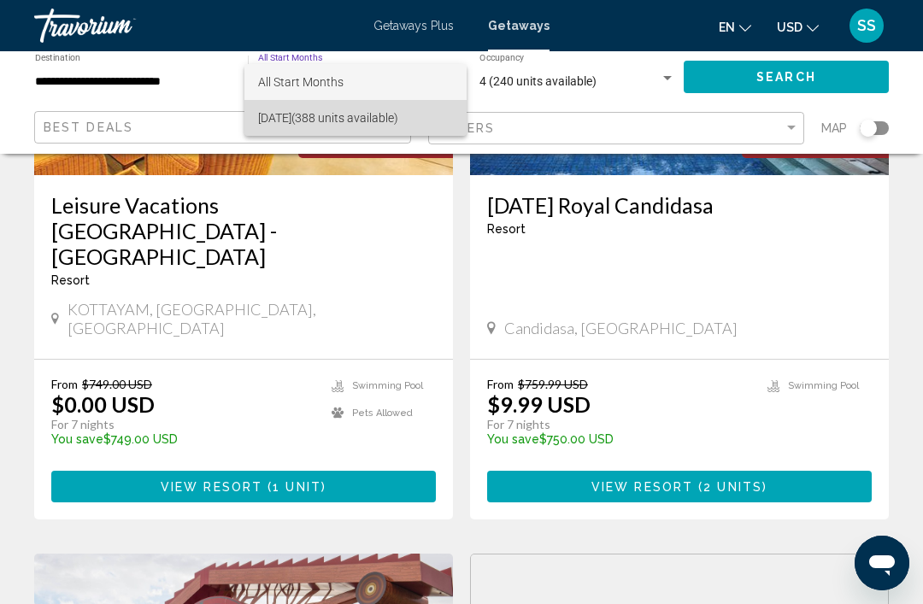
click at [422, 122] on span "[DATE] (388 units available)" at bounding box center [355, 118] width 195 height 36
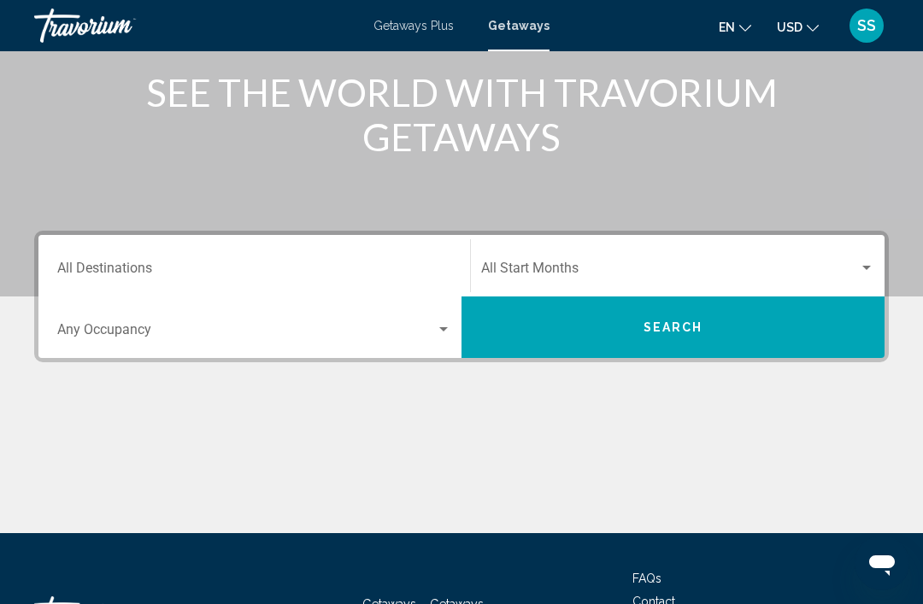
scroll to position [274, 0]
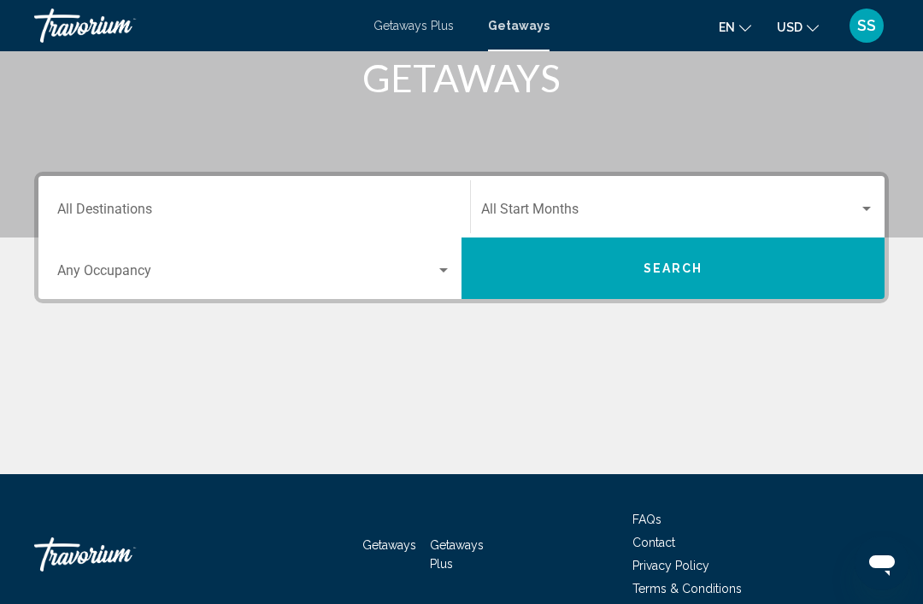
click at [734, 207] on span "Search widget" at bounding box center [670, 212] width 378 height 15
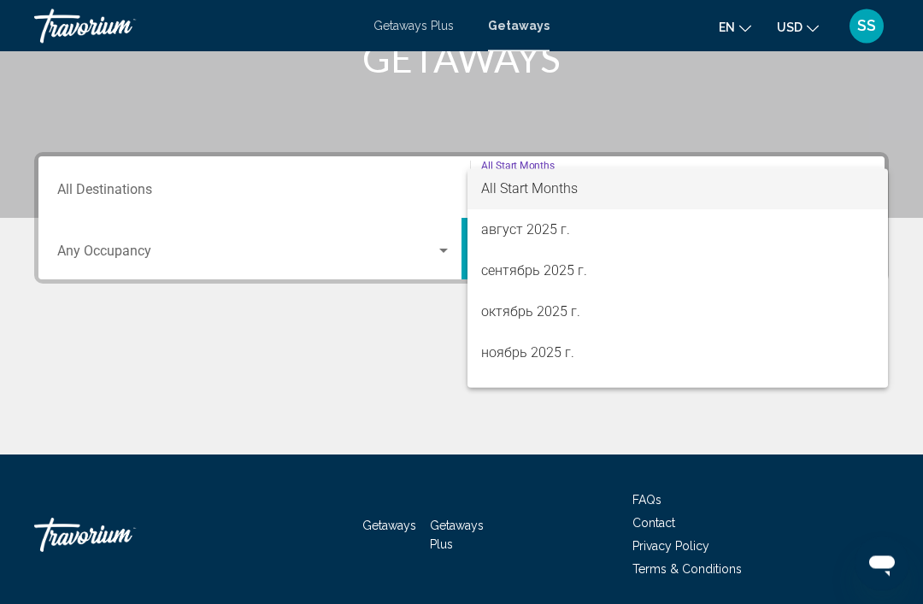
scroll to position [300, 0]
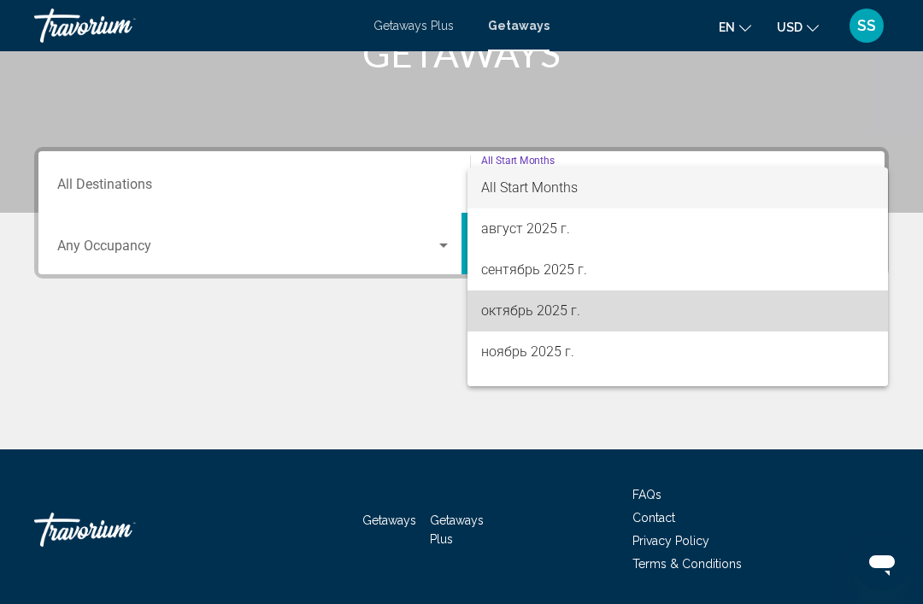
click at [568, 311] on span "октябрь 2025 г." at bounding box center [677, 311] width 393 height 41
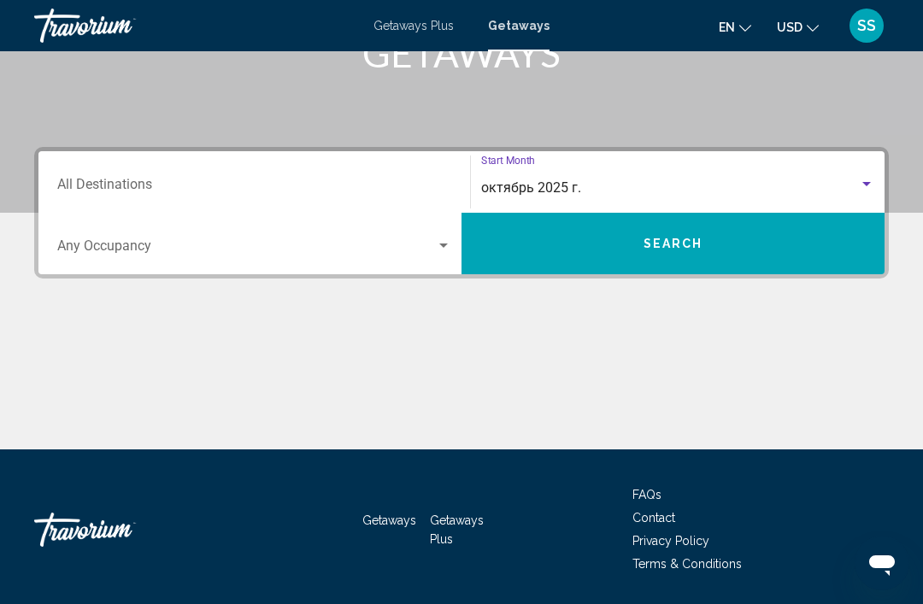
click at [185, 188] on input "Destination All Destinations" at bounding box center [254, 187] width 394 height 15
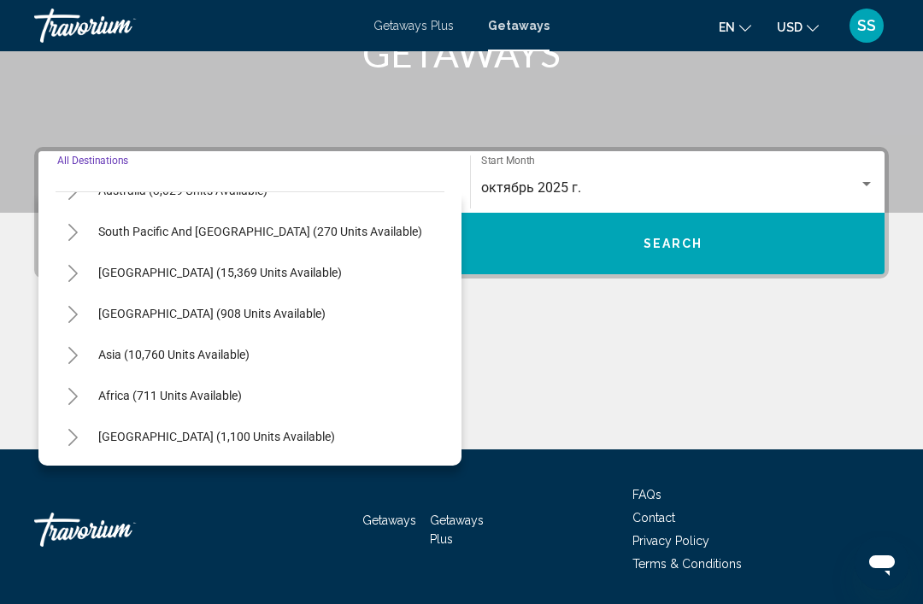
scroll to position [277, 0]
click at [236, 353] on span "Asia (10,760 units available)" at bounding box center [173, 355] width 151 height 14
type input "**********"
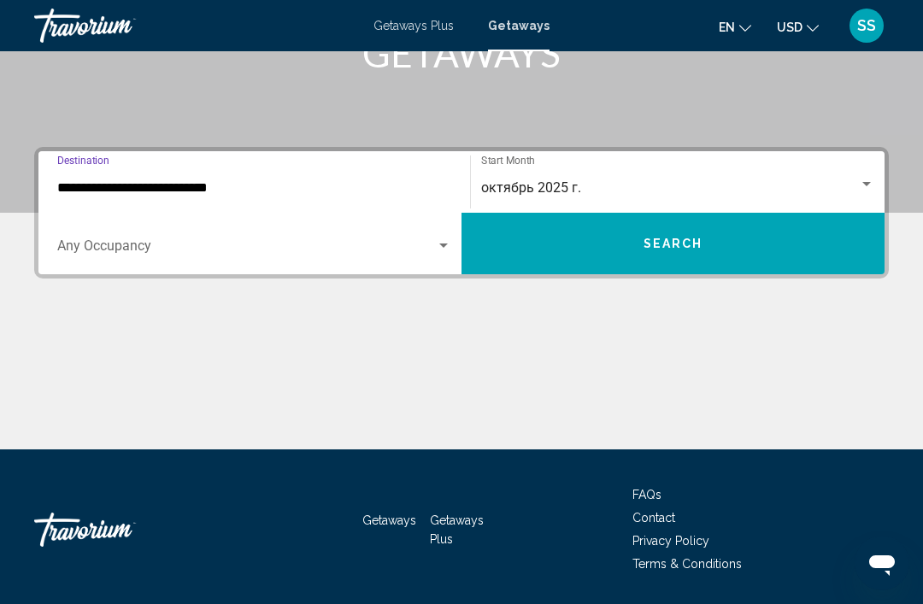
click at [201, 242] on span "Search widget" at bounding box center [246, 249] width 379 height 15
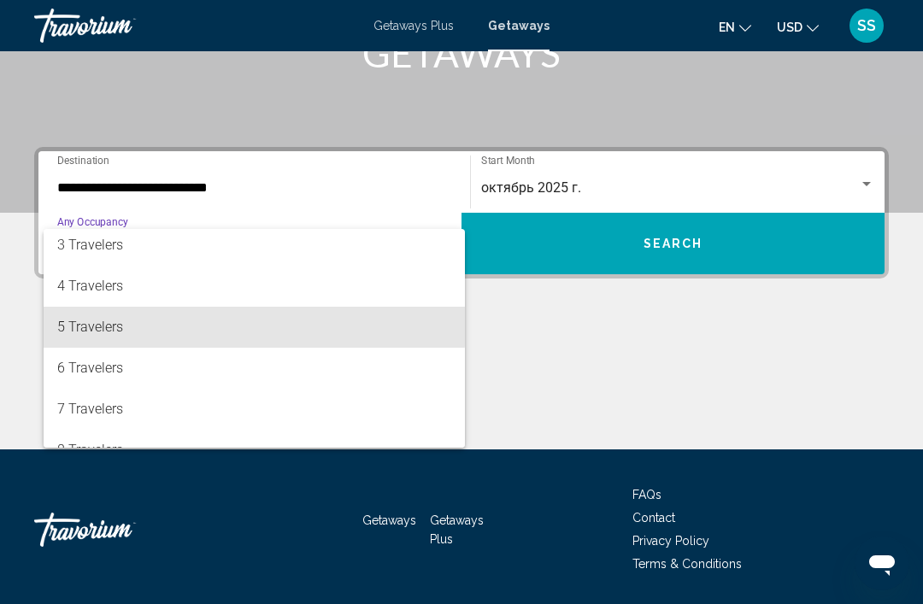
scroll to position [65, 0]
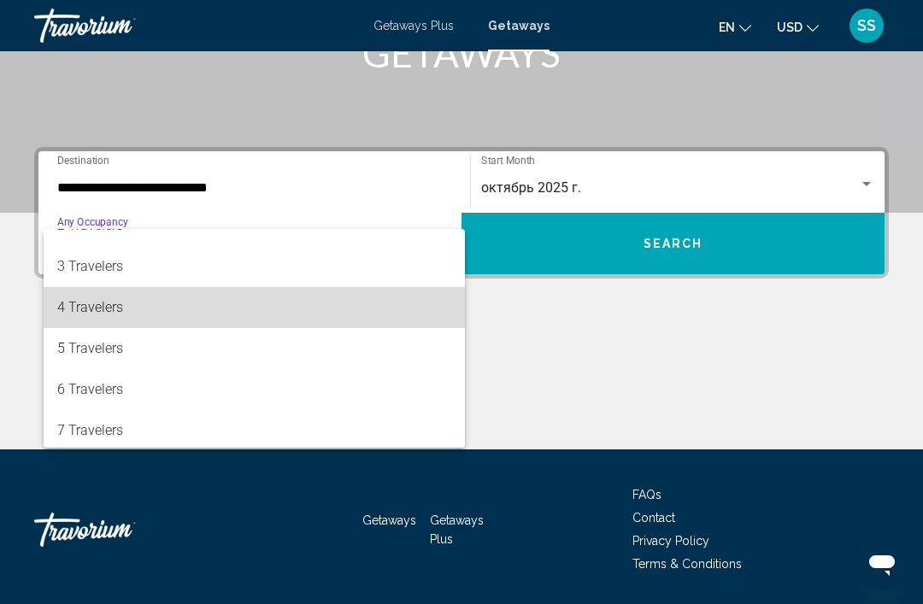
click at [74, 302] on span "4 Travelers" at bounding box center [254, 307] width 394 height 41
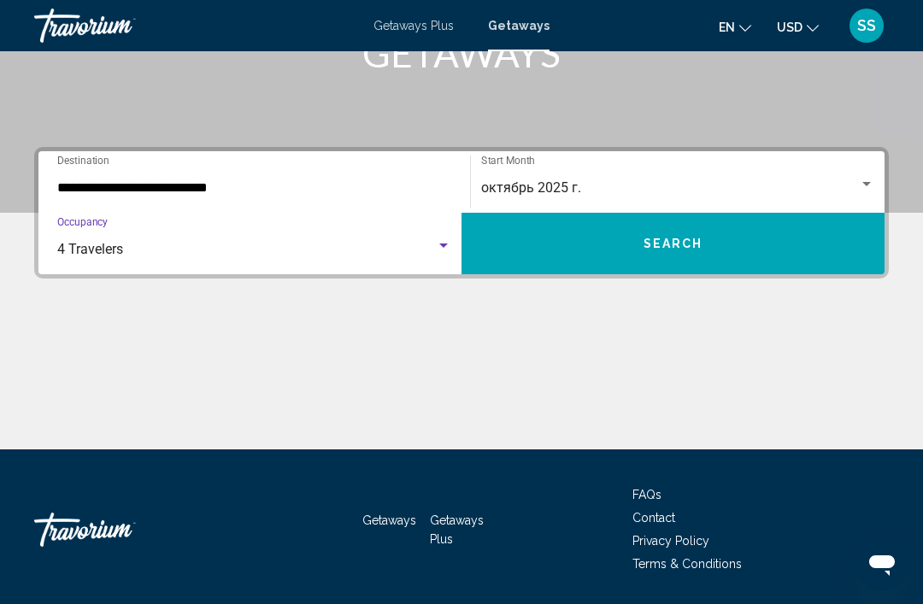
click at [372, 247] on div "4 Travelers" at bounding box center [246, 249] width 379 height 15
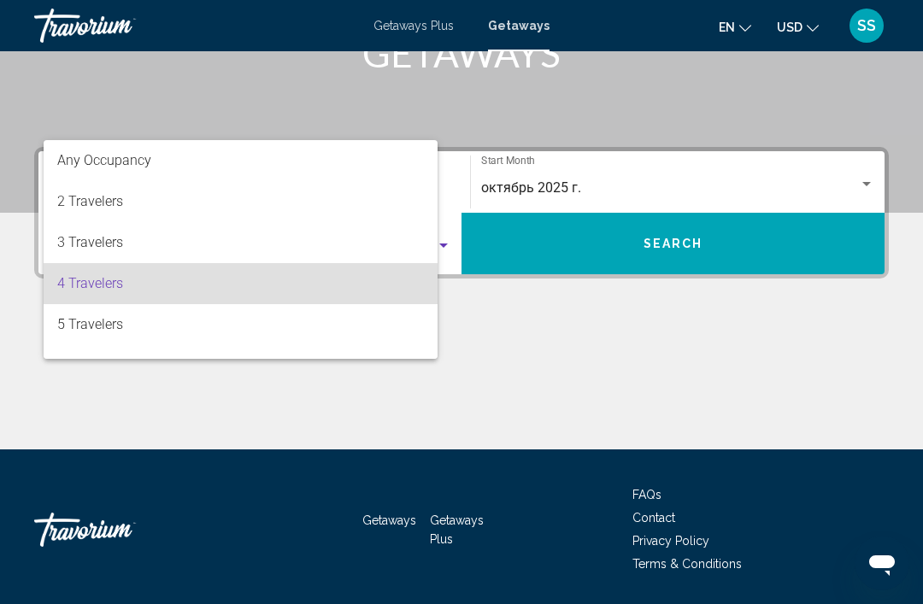
scroll to position [34, 0]
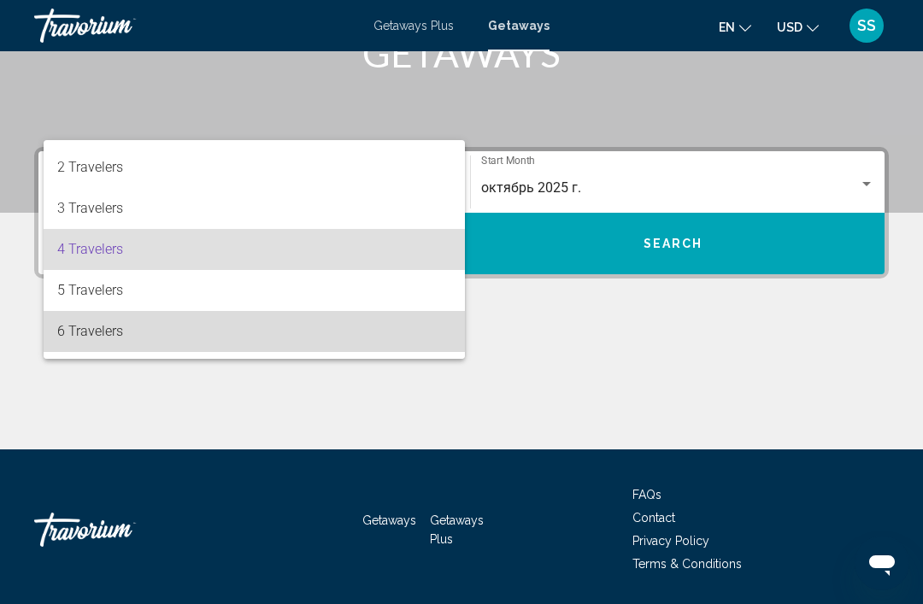
click at [296, 325] on span "6 Travelers" at bounding box center [254, 331] width 394 height 41
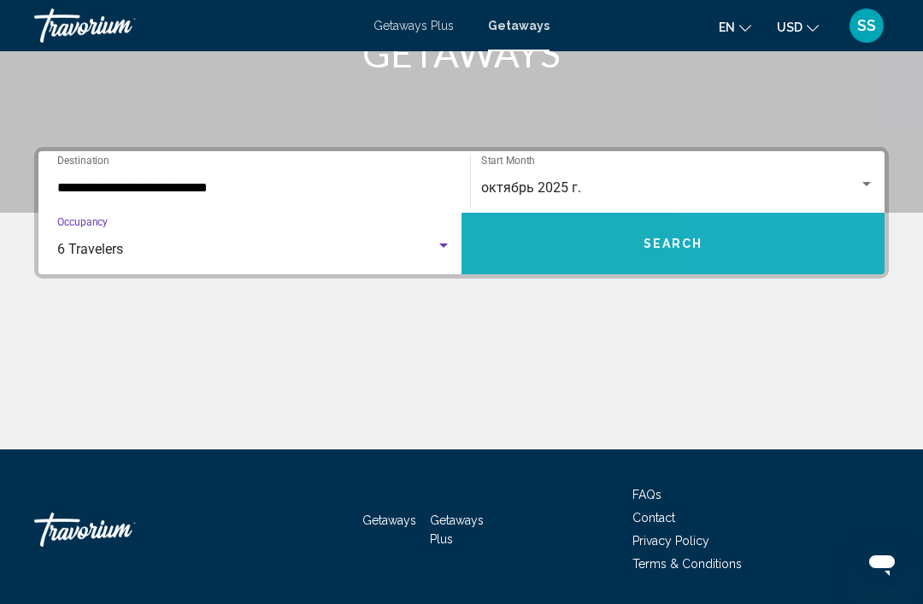
click at [763, 235] on button "Search" at bounding box center [673, 244] width 423 height 62
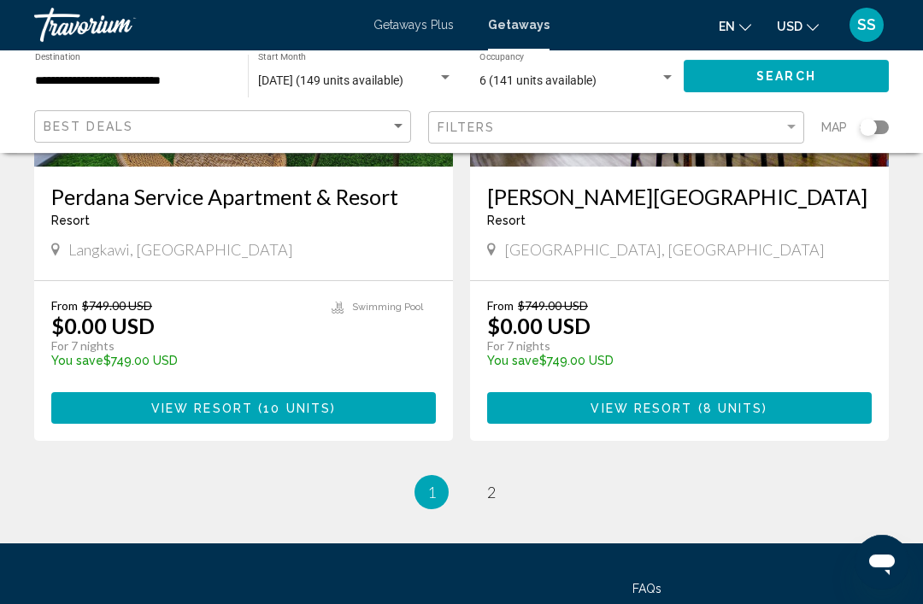
scroll to position [3396, 0]
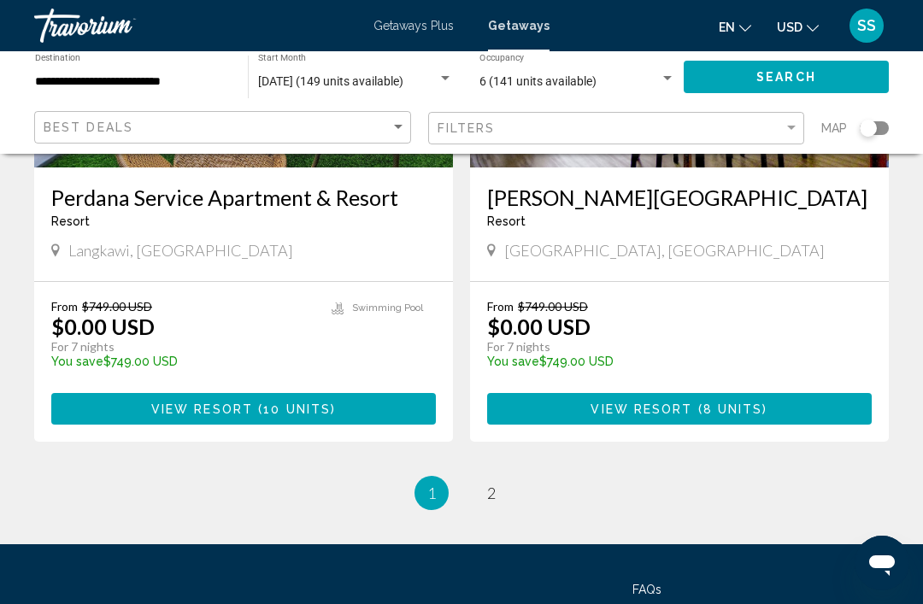
click at [517, 476] on ul "1 / 2 You're on page 1 page 2" at bounding box center [461, 493] width 855 height 34
click at [497, 479] on link "page 2" at bounding box center [492, 494] width 30 height 30
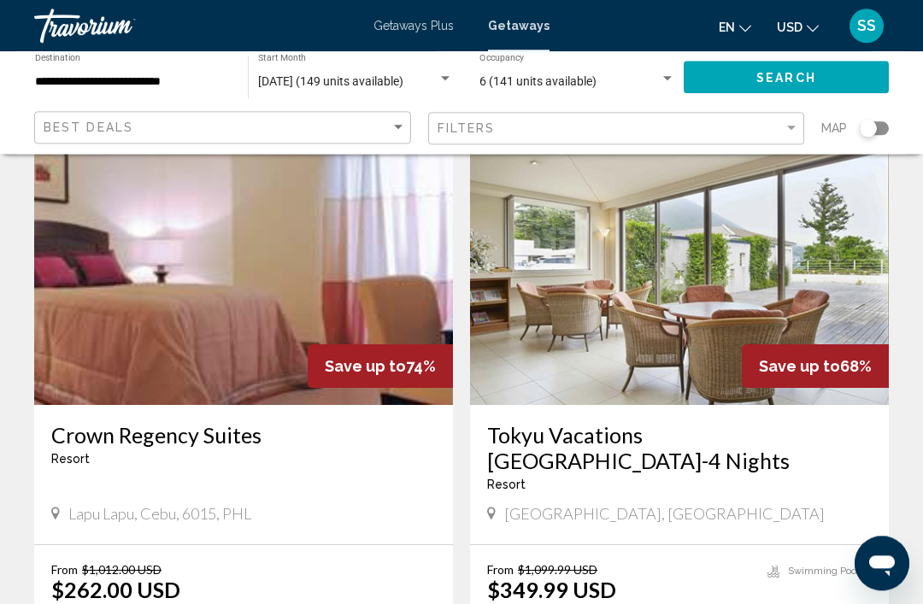
scroll to position [1217, 0]
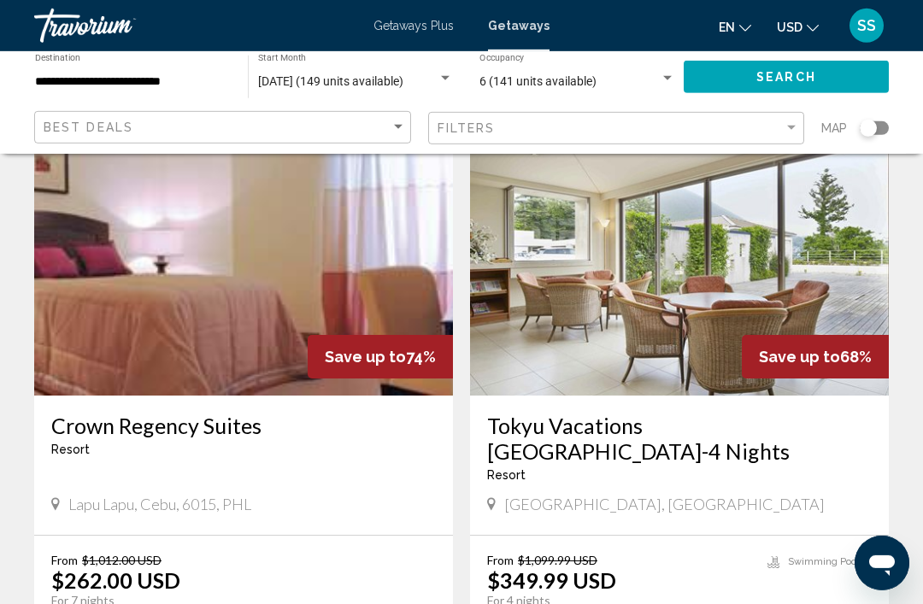
click at [776, 286] on img "Main content" at bounding box center [679, 258] width 419 height 273
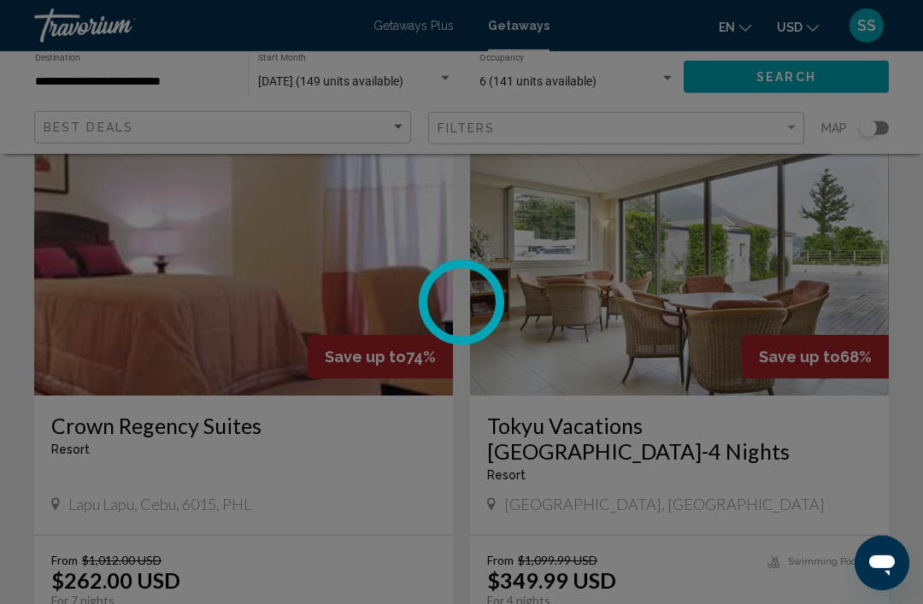
scroll to position [1293, 0]
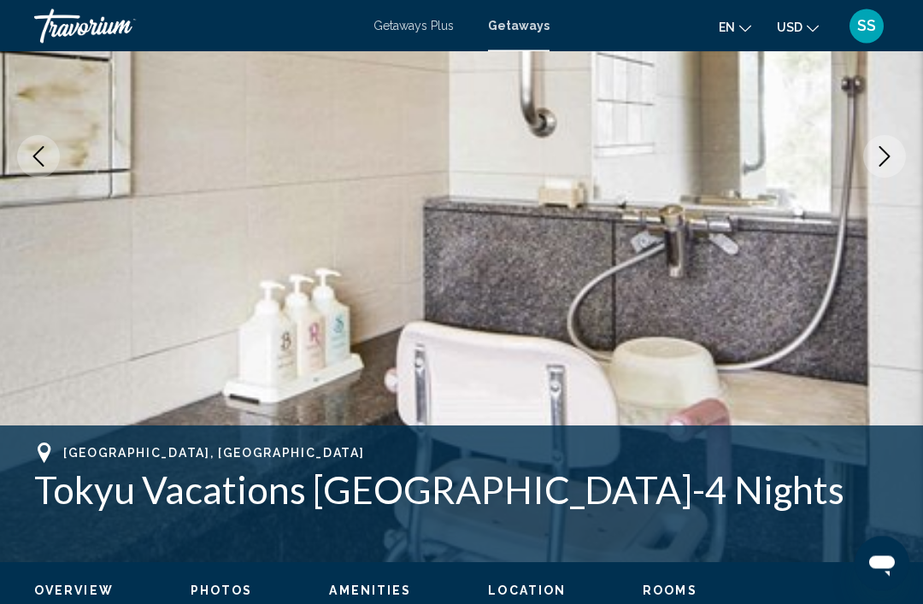
click at [886, 153] on icon "Next image" at bounding box center [884, 156] width 11 height 21
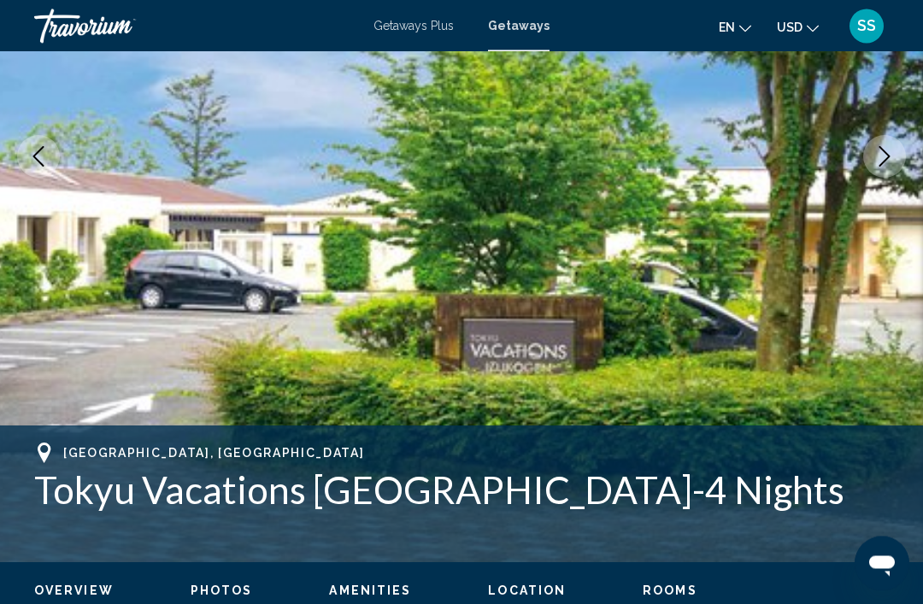
scroll to position [301, 0]
click at [877, 163] on icon "Next image" at bounding box center [884, 156] width 21 height 21
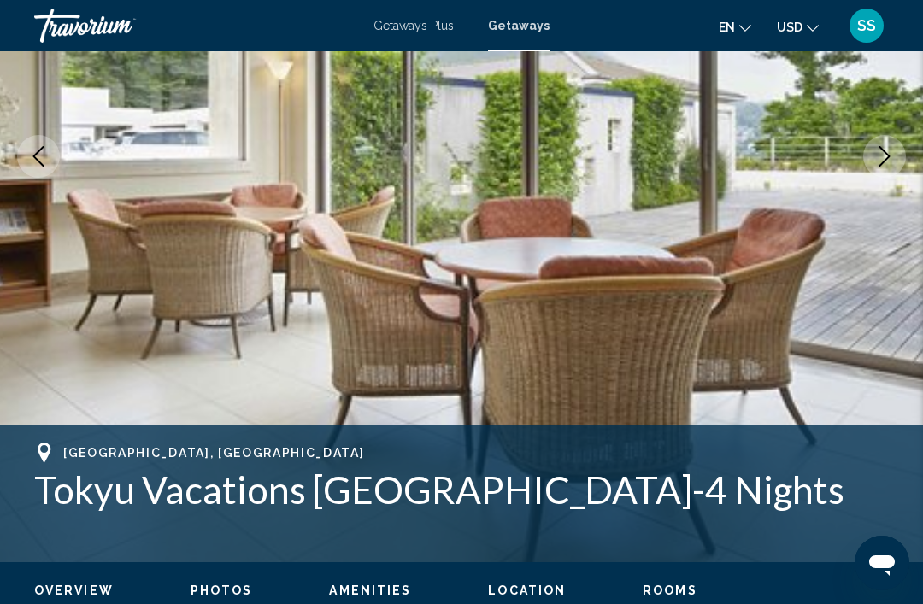
click at [878, 159] on icon "Next image" at bounding box center [884, 156] width 21 height 21
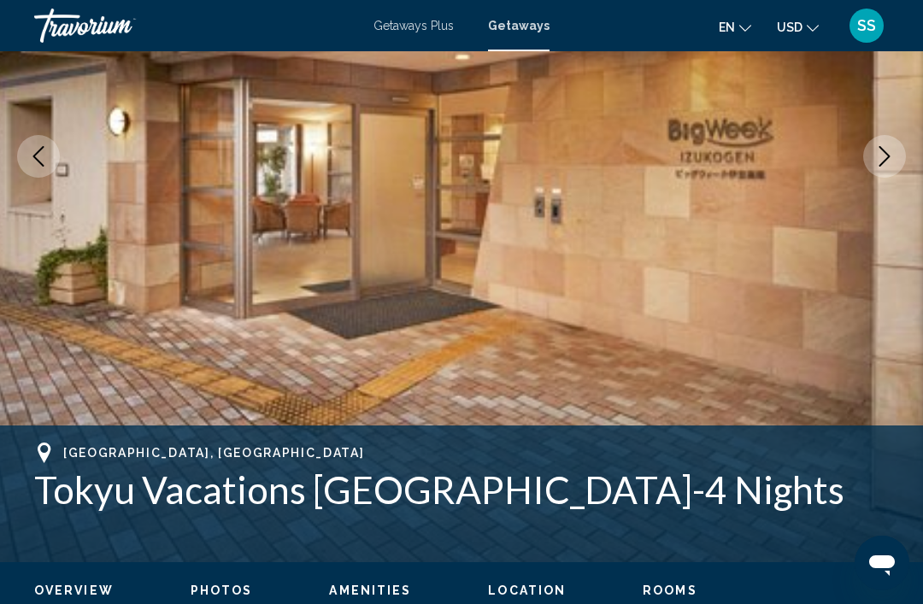
click at [873, 159] on button "Next image" at bounding box center [884, 156] width 43 height 43
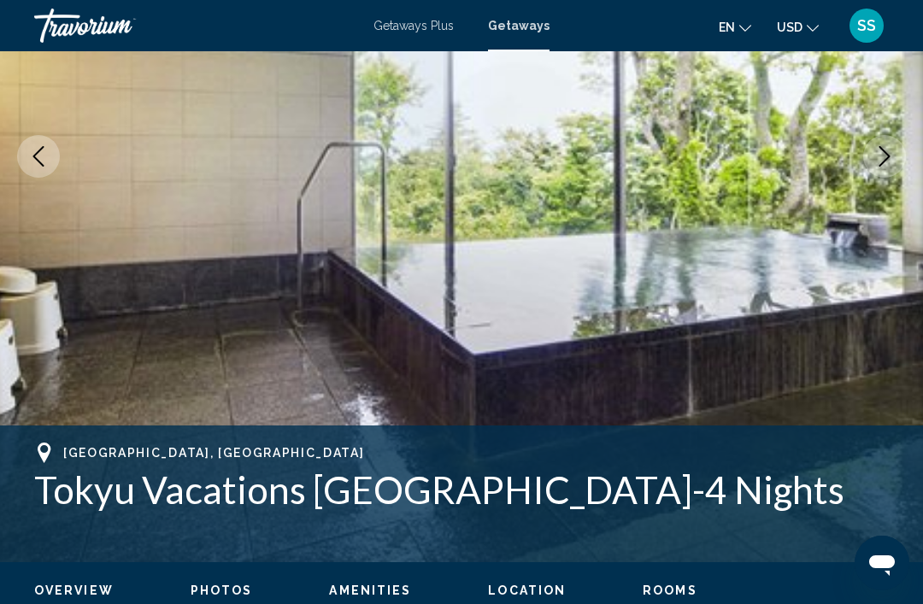
click at [874, 162] on icon "Next image" at bounding box center [884, 156] width 21 height 21
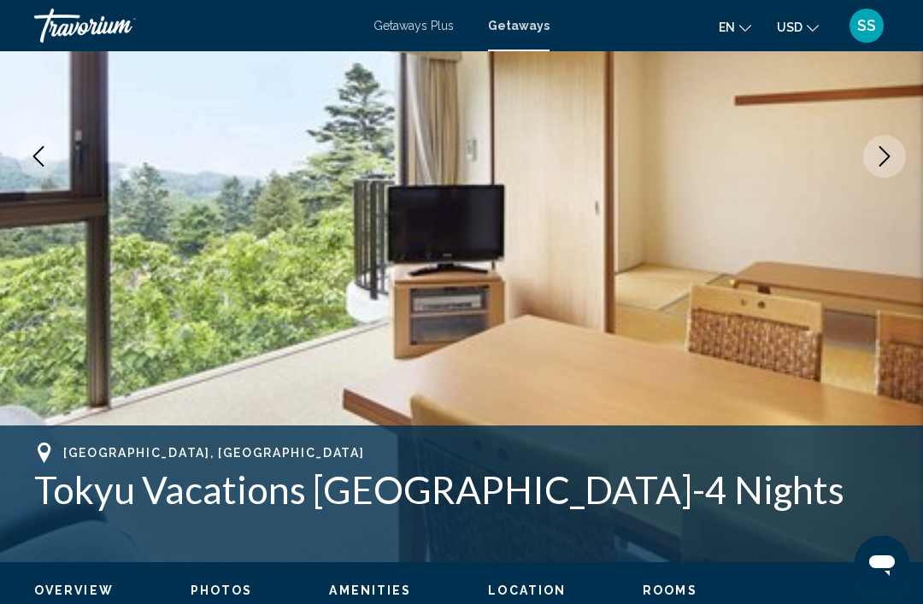
click at [883, 152] on icon "Next image" at bounding box center [884, 156] width 21 height 21
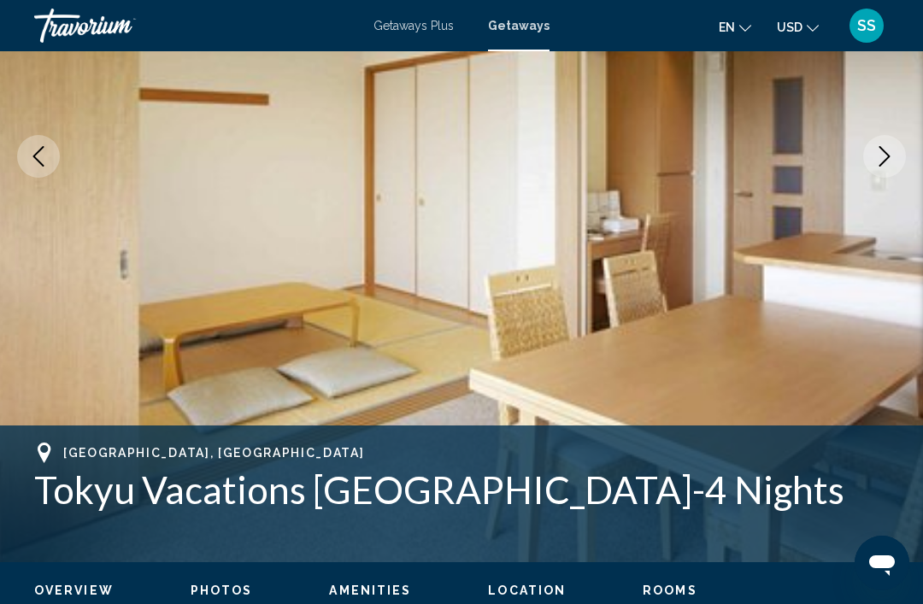
click at [879, 155] on icon "Next image" at bounding box center [884, 156] width 21 height 21
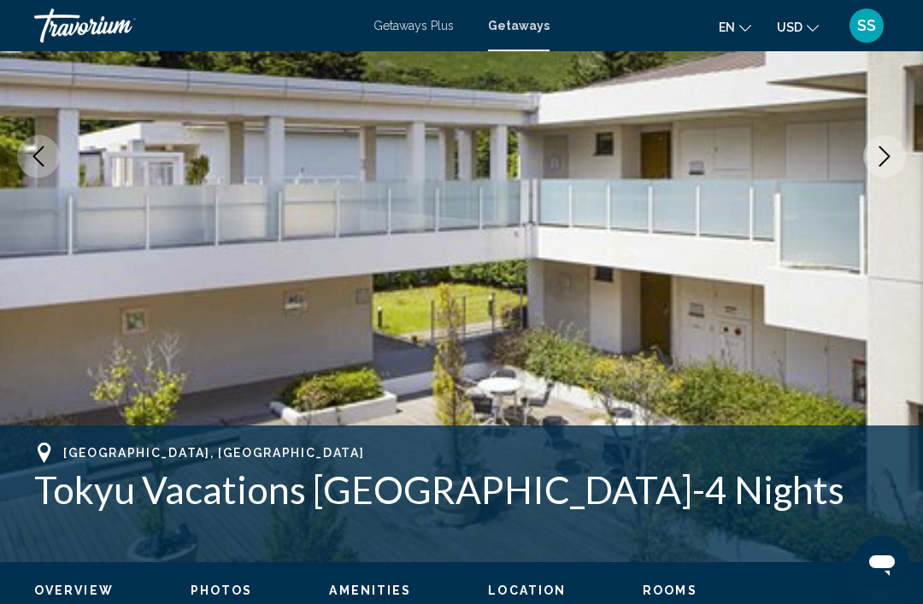
click at [892, 153] on icon "Next image" at bounding box center [884, 156] width 21 height 21
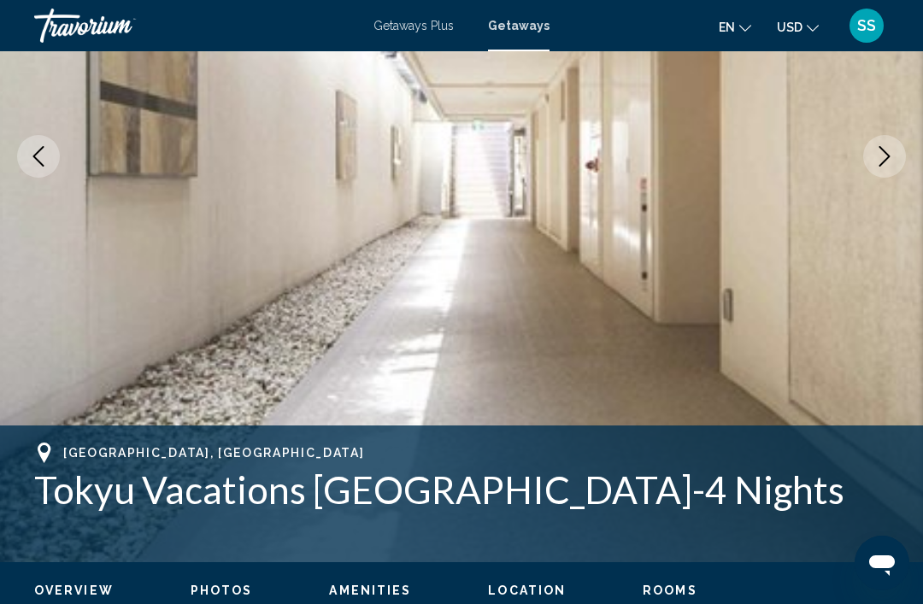
click at [886, 155] on icon "Next image" at bounding box center [884, 156] width 21 height 21
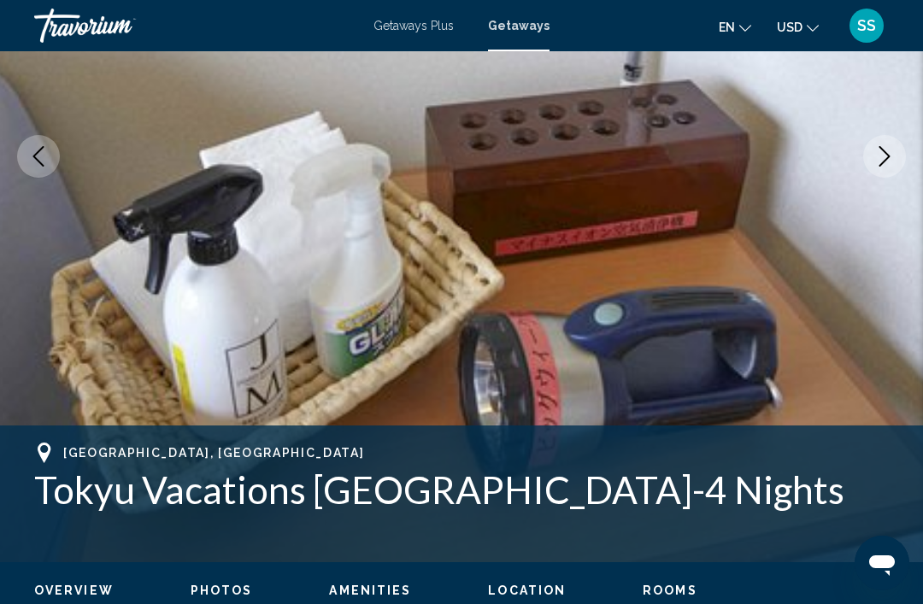
click at [891, 152] on icon "Next image" at bounding box center [884, 156] width 21 height 21
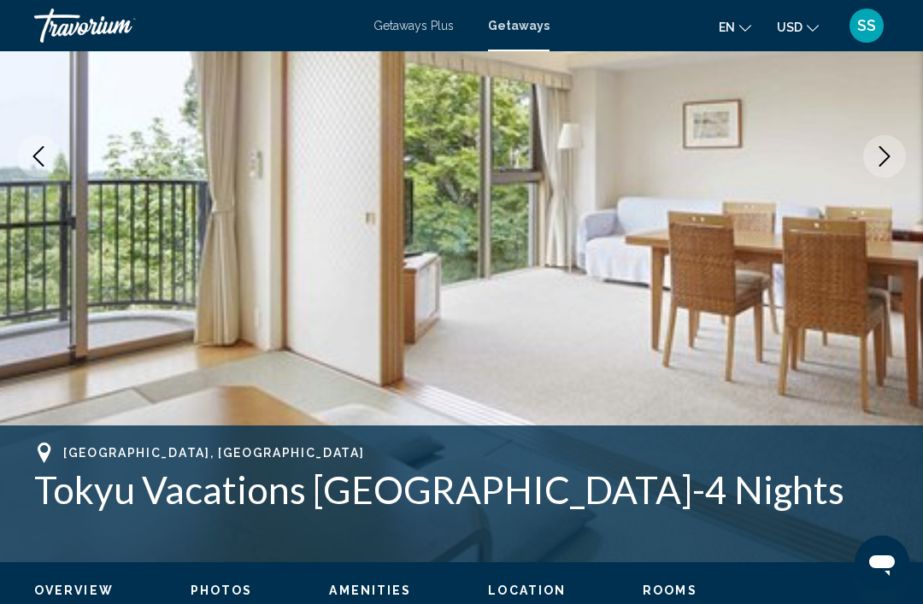
click at [883, 157] on icon "Next image" at bounding box center [884, 156] width 21 height 21
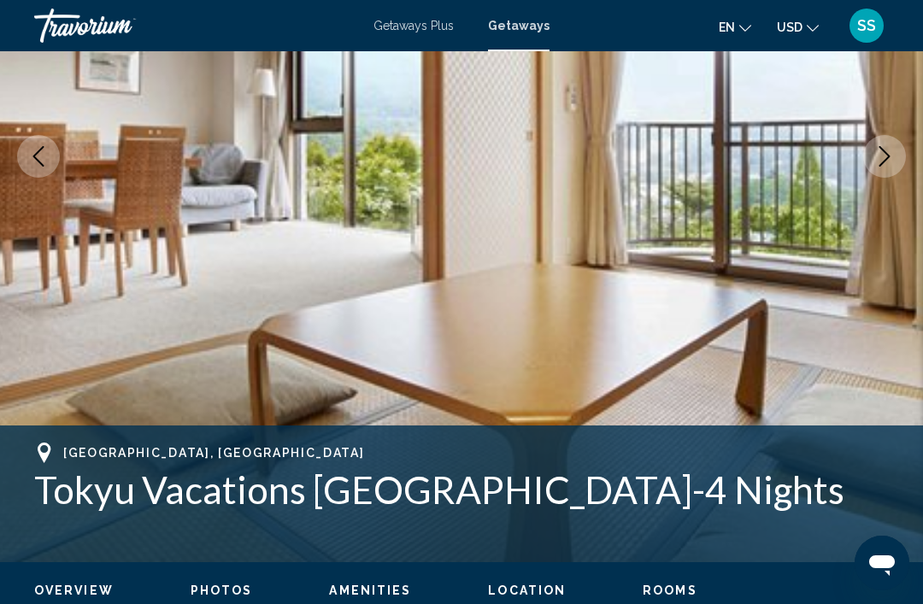
click at [883, 153] on icon "Next image" at bounding box center [884, 156] width 21 height 21
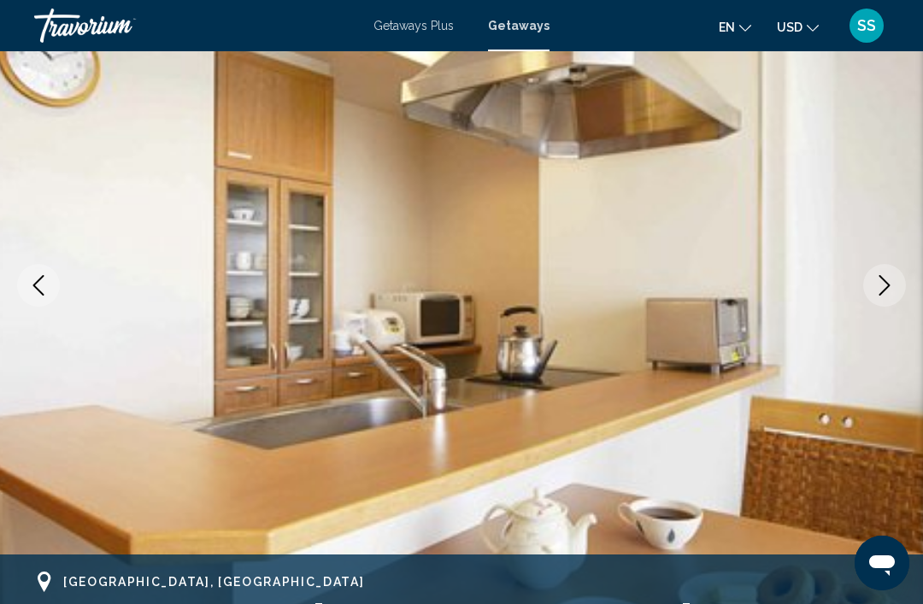
scroll to position [165, 0]
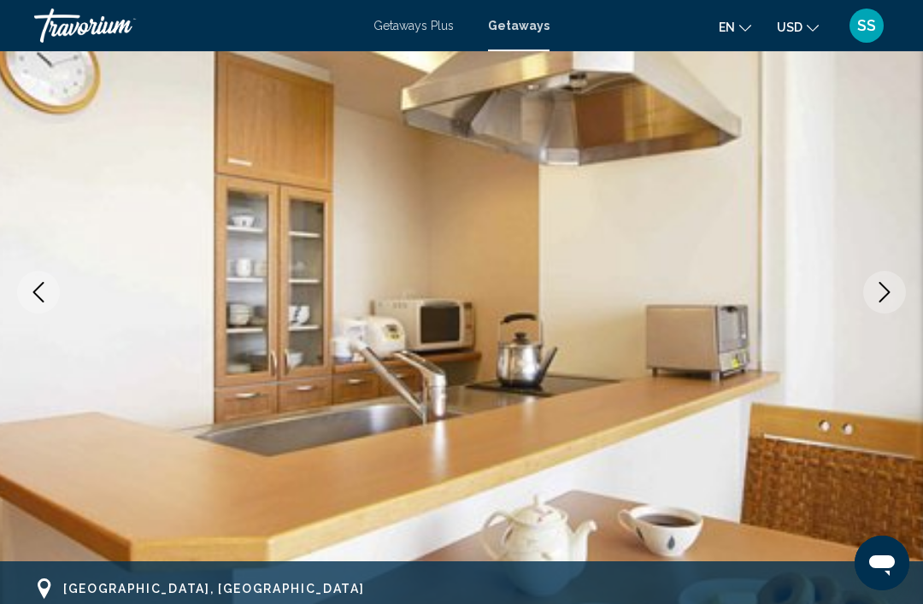
click at [881, 290] on icon "Next image" at bounding box center [884, 292] width 21 height 21
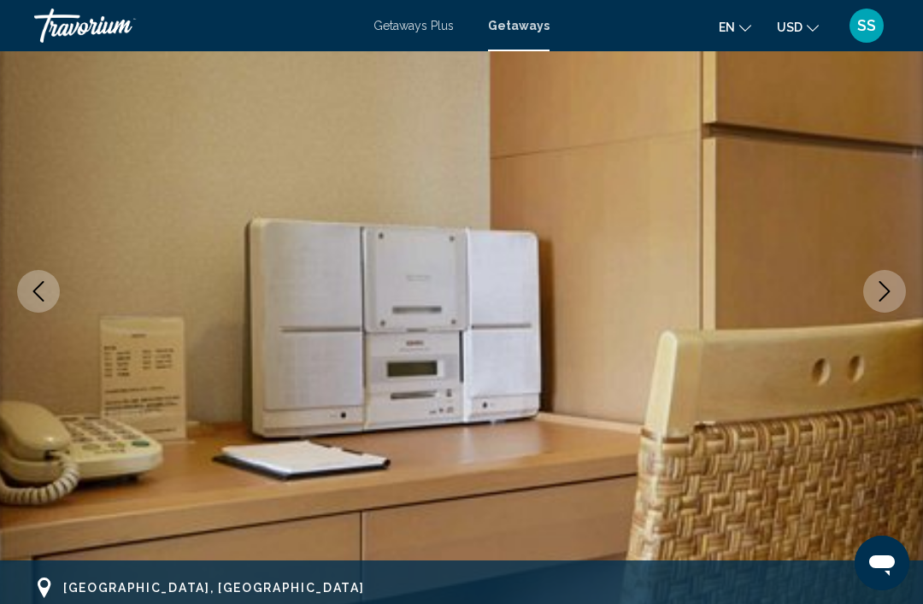
click at [884, 283] on icon "Next image" at bounding box center [884, 291] width 21 height 21
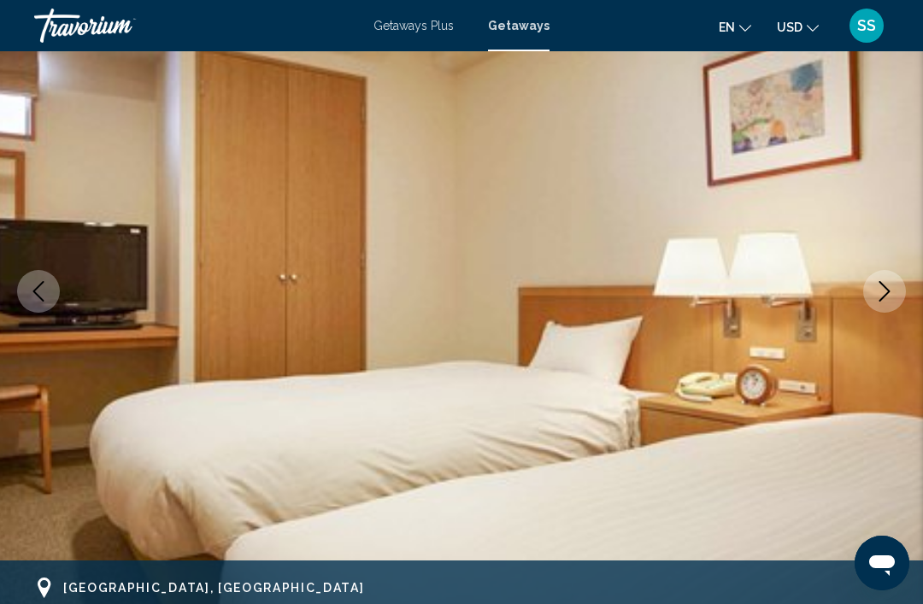
click at [874, 292] on icon "Next image" at bounding box center [884, 291] width 21 height 21
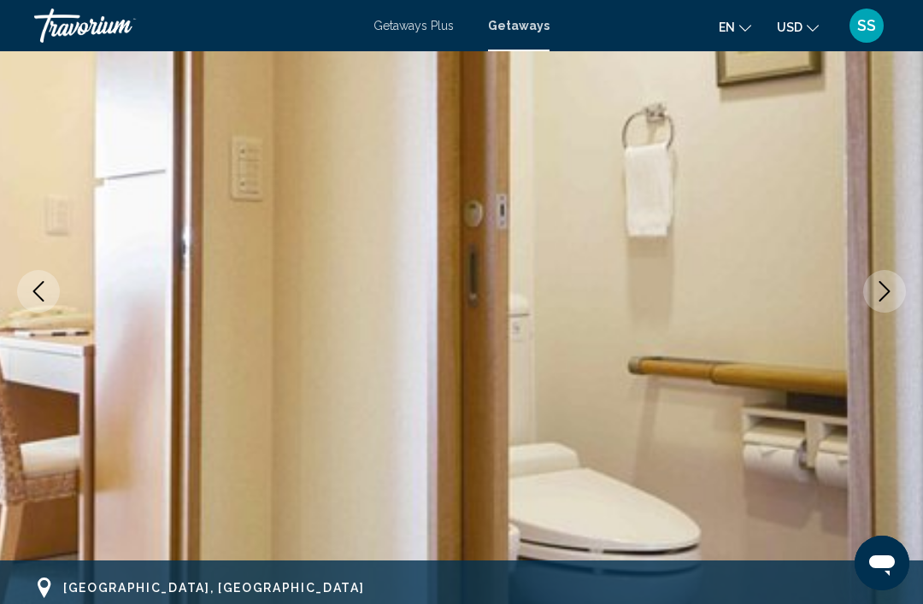
click at [880, 289] on icon "Next image" at bounding box center [884, 291] width 21 height 21
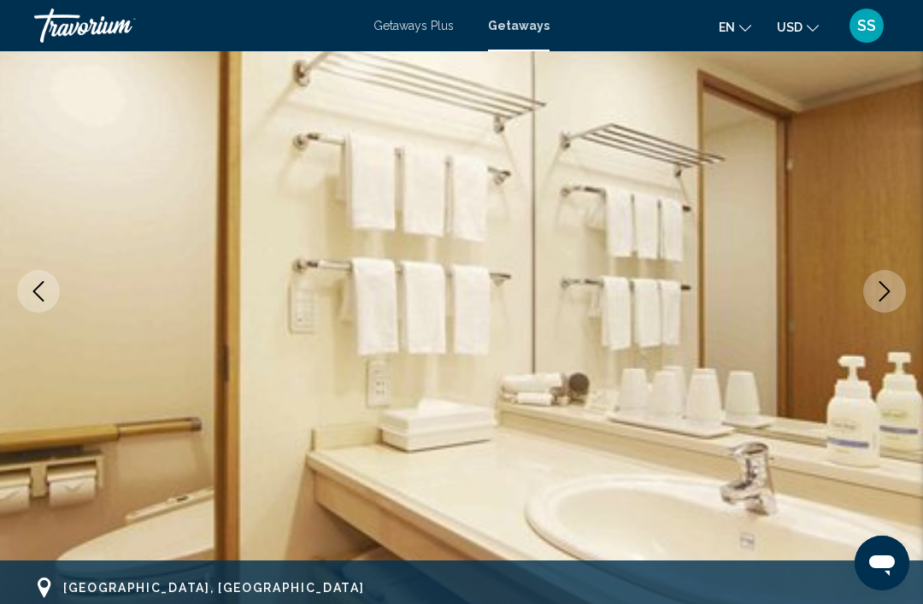
click at [887, 283] on icon "Next image" at bounding box center [884, 291] width 21 height 21
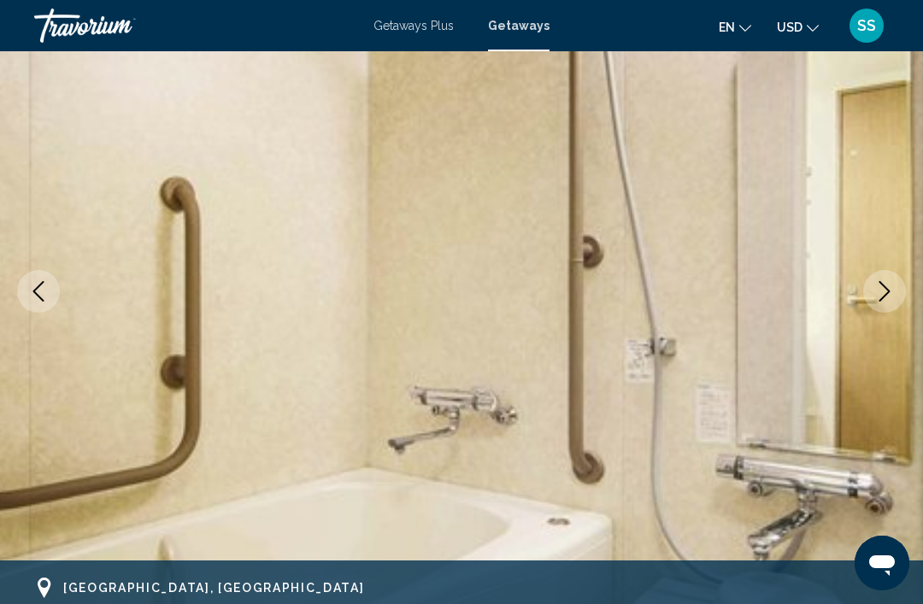
click at [885, 285] on icon "Next image" at bounding box center [884, 291] width 21 height 21
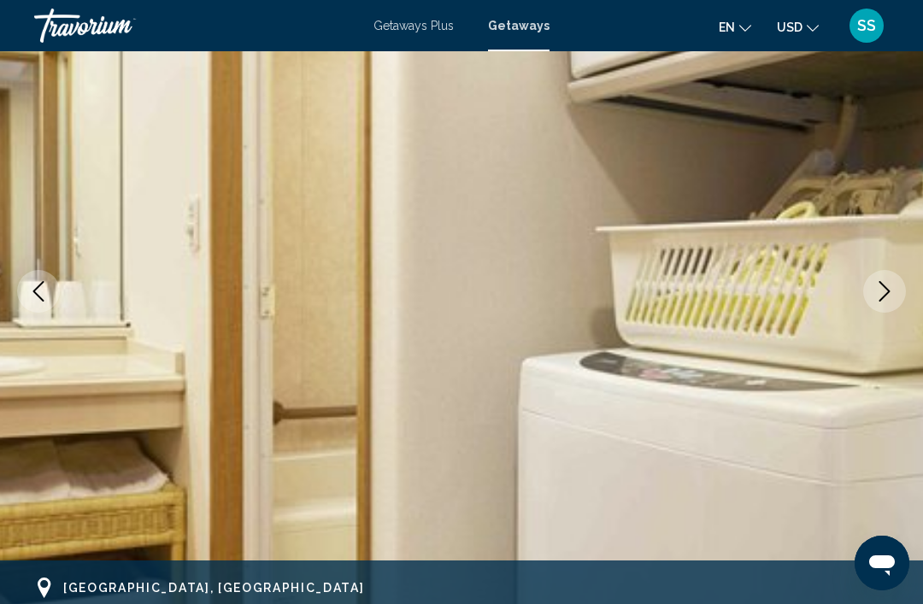
click at [43, 291] on icon "Previous image" at bounding box center [38, 291] width 21 height 21
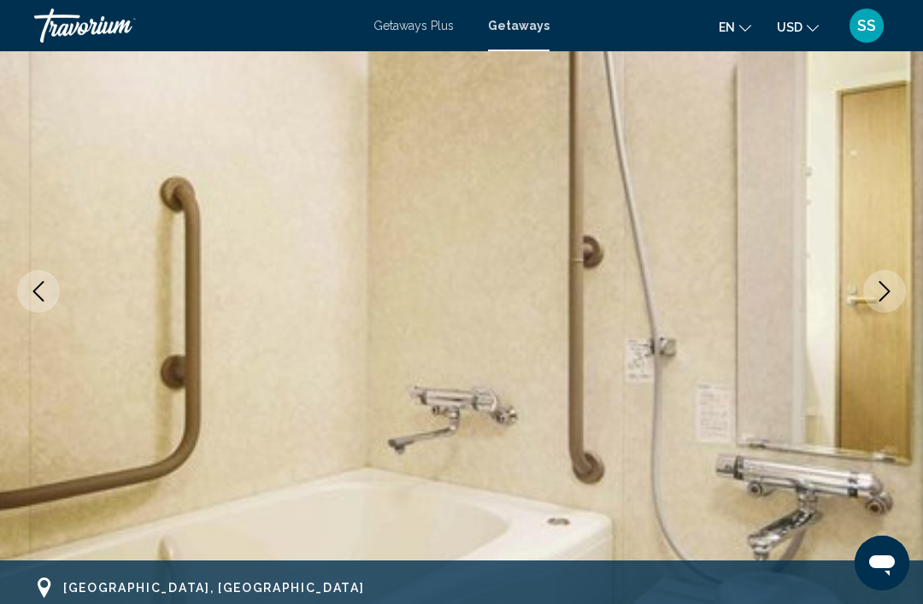
click at [47, 301] on icon "Previous image" at bounding box center [38, 291] width 21 height 21
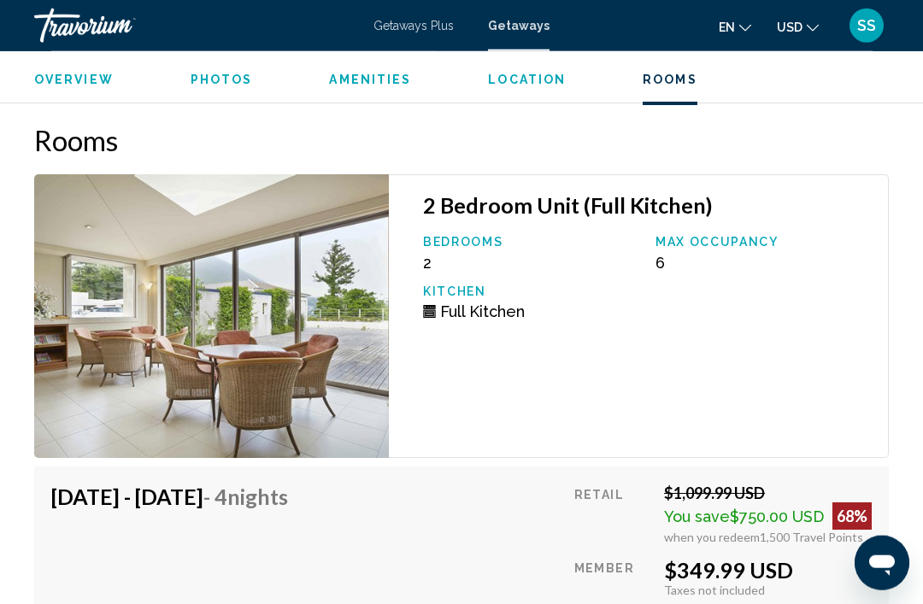
scroll to position [2841, 0]
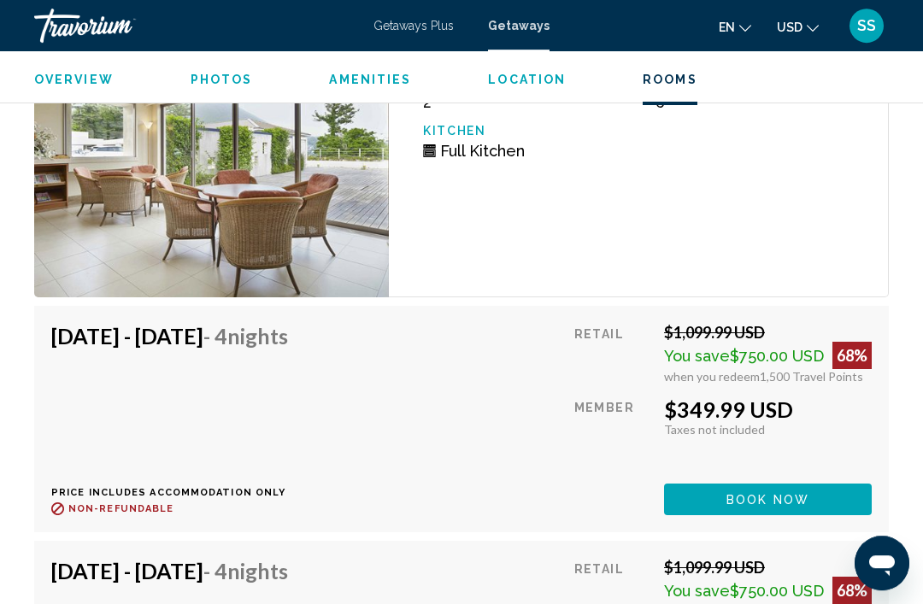
click at [792, 493] on span "Book now" at bounding box center [767, 500] width 83 height 14
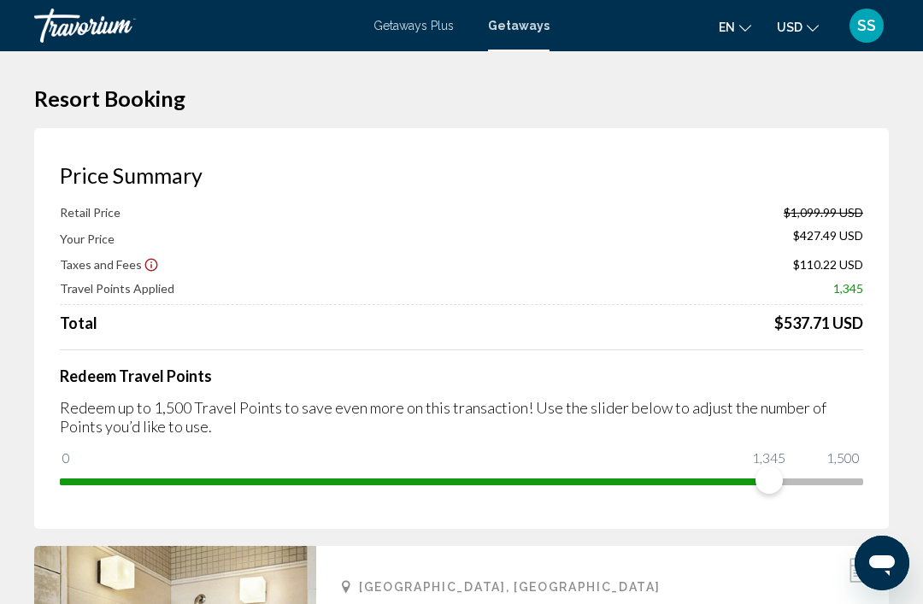
click at [534, 31] on span "Getaways" at bounding box center [519, 26] width 62 height 14
